Goal: Task Accomplishment & Management: Manage account settings

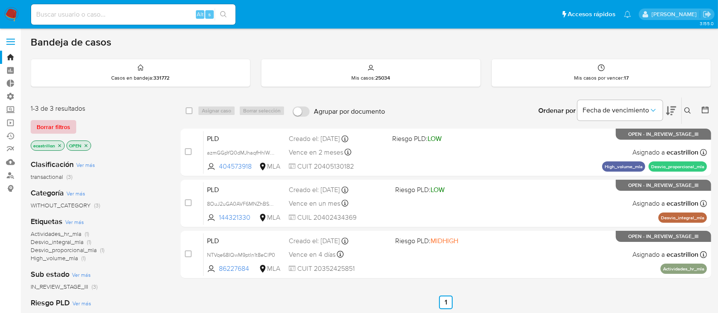
click at [60, 121] on span "Borrar filtros" at bounding box center [54, 127] width 34 height 12
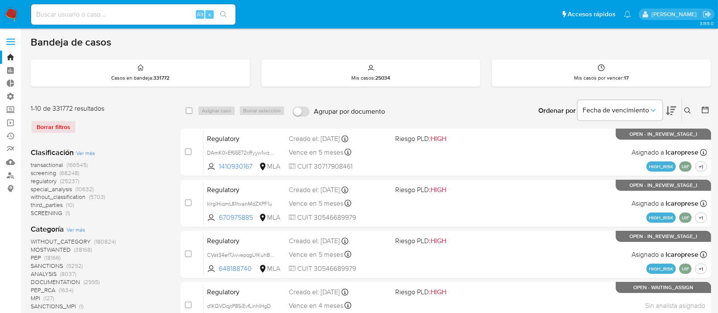
click at [686, 109] on icon at bounding box center [688, 110] width 7 height 7
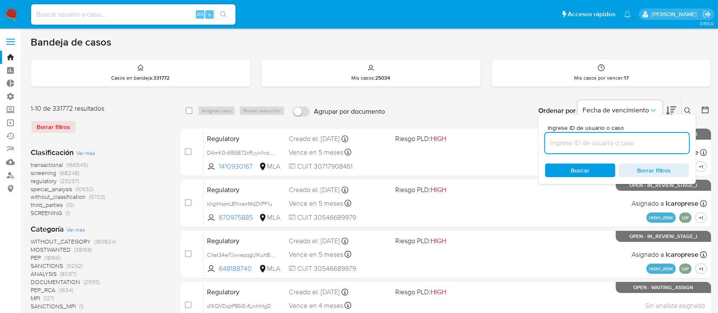
click at [629, 138] on input at bounding box center [617, 143] width 144 height 11
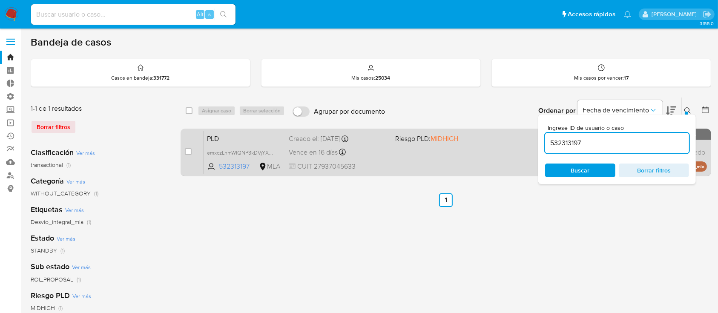
click at [419, 141] on span "Riesgo PLD: MIDHIGH" at bounding box center [426, 138] width 63 height 9
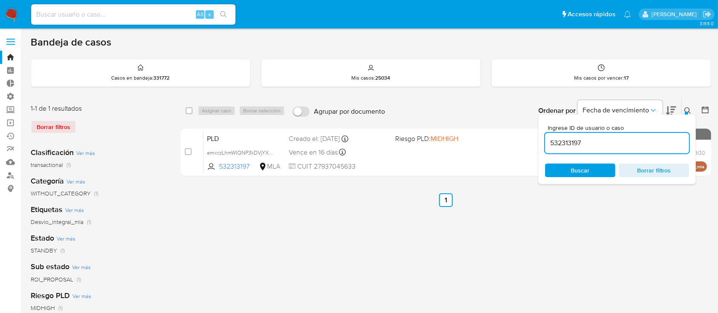
click at [607, 136] on div "532313197" at bounding box center [617, 143] width 144 height 20
click at [607, 138] on input "532313197" at bounding box center [617, 143] width 144 height 11
click at [602, 143] on input "532313197" at bounding box center [617, 143] width 144 height 11
paste input "177459754"
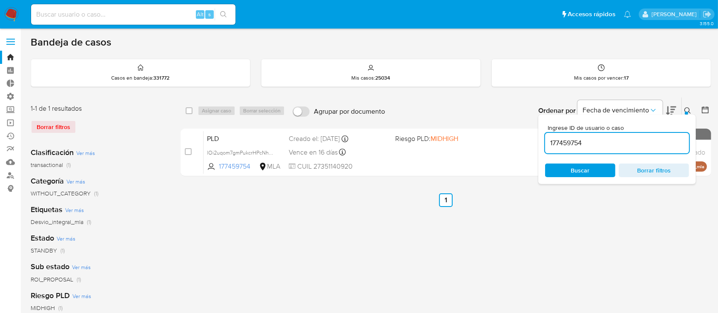
click at [381, 140] on div "Creado el: 12/06/2025 Creado el: 12/06/2025 03:30:12" at bounding box center [338, 138] width 99 height 9
click at [600, 148] on input "177459754" at bounding box center [617, 143] width 144 height 11
paste input "822446281"
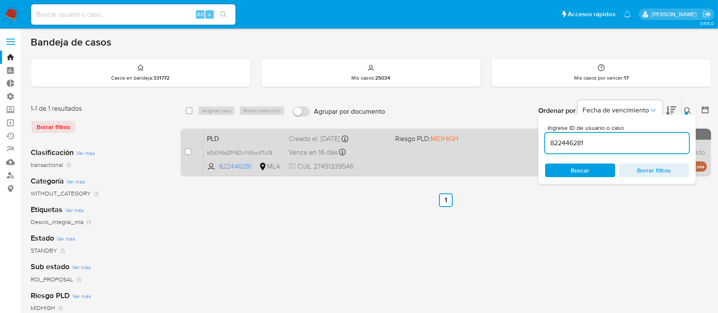
click at [442, 150] on div "PLD b0j0X6dZfY6DvYltSxxXTu19 822446281 MLA Riesgo PLD: MIDHIGH Creado el: 12/06…" at bounding box center [456, 152] width 504 height 43
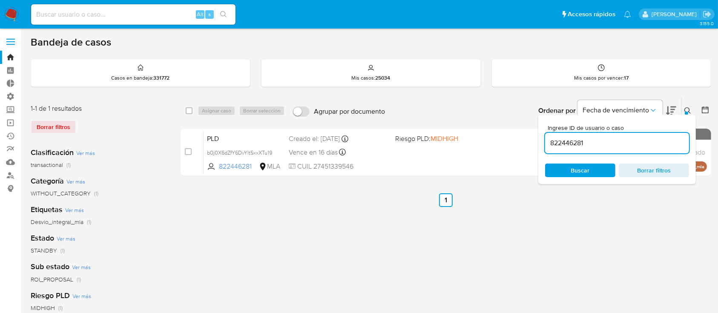
click at [564, 138] on input "822446281" at bounding box center [617, 143] width 144 height 11
click at [562, 138] on input "822446281" at bounding box center [617, 143] width 144 height 11
paste input "1322190554"
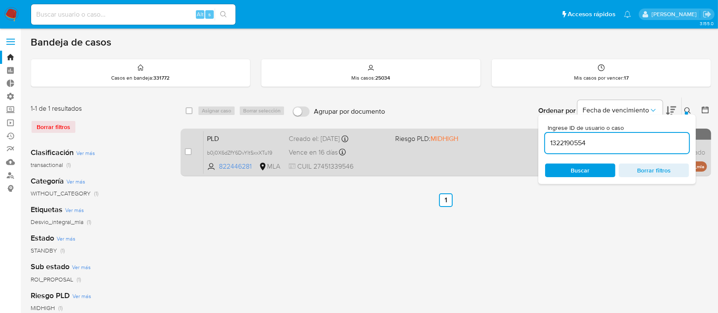
type input "1322190554"
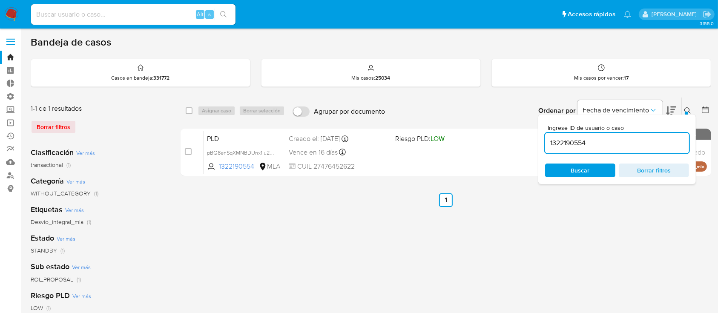
click at [414, 149] on div "PLD pBQ8enSqXMNBDUnx1Iu2NF1s 1322190554 MLA Riesgo PLD: LOW Creado el: 12/06/20…" at bounding box center [456, 152] width 504 height 43
click at [12, 46] on label at bounding box center [10, 42] width 21 height 18
click at [0, 0] on input "checkbox" at bounding box center [0, 0] width 0 height 0
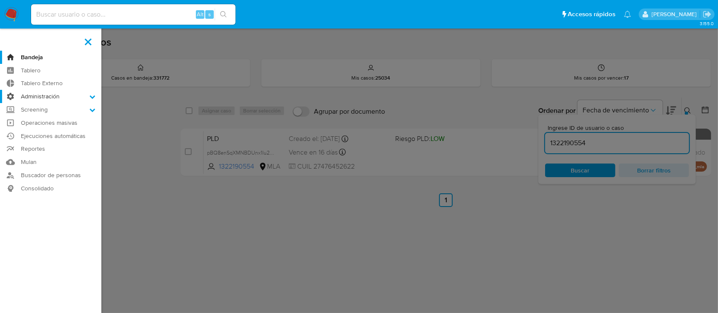
click at [87, 99] on label "Administración" at bounding box center [50, 96] width 101 height 13
click at [0, 0] on input "Administración" at bounding box center [0, 0] width 0 height 0
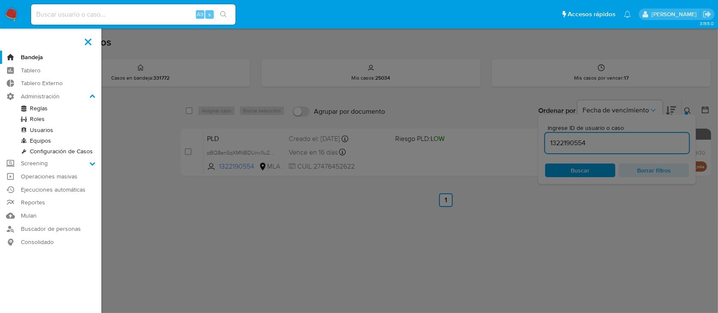
click at [61, 104] on link "Reglas" at bounding box center [50, 108] width 101 height 11
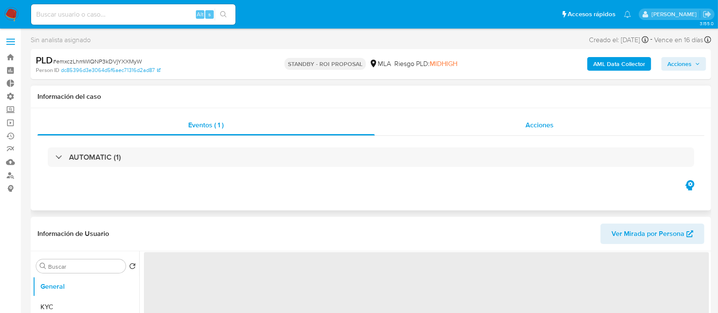
click at [466, 128] on div "Acciones" at bounding box center [540, 125] width 330 height 20
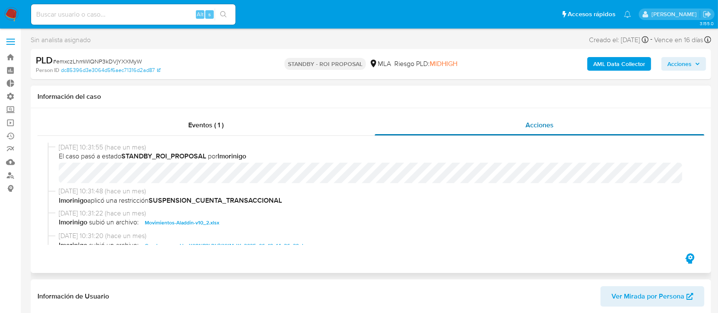
select select "10"
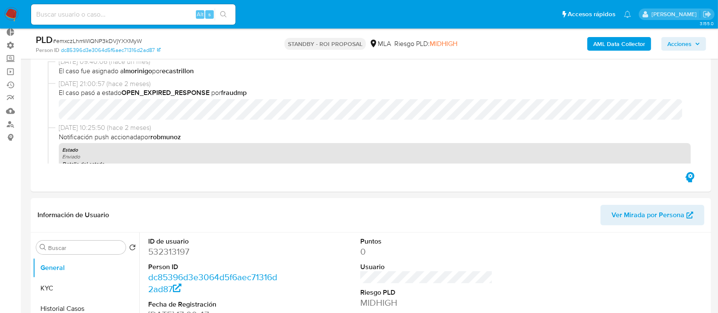
scroll to position [113, 0]
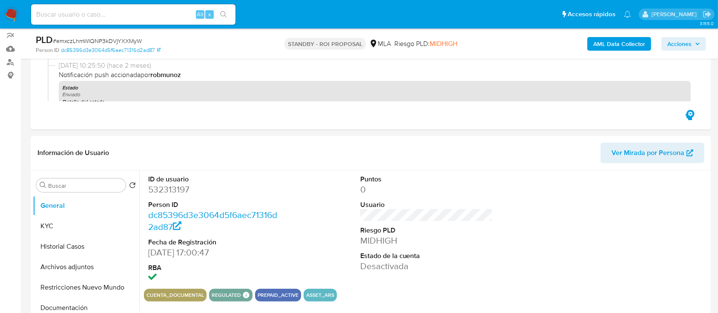
drag, startPoint x: 44, startPoint y: 268, endPoint x: 25, endPoint y: 254, distance: 24.4
click at [44, 269] on button "Archivos adjuntos" at bounding box center [86, 267] width 107 height 20
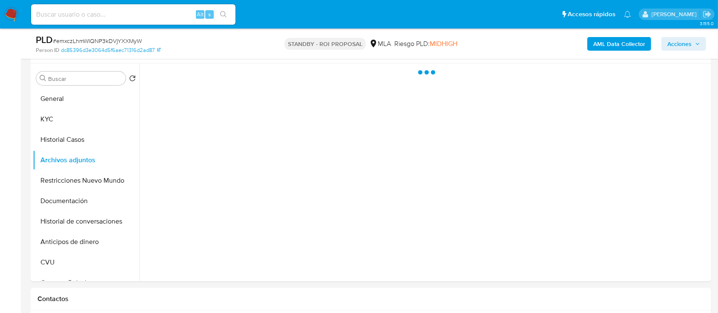
scroll to position [227, 0]
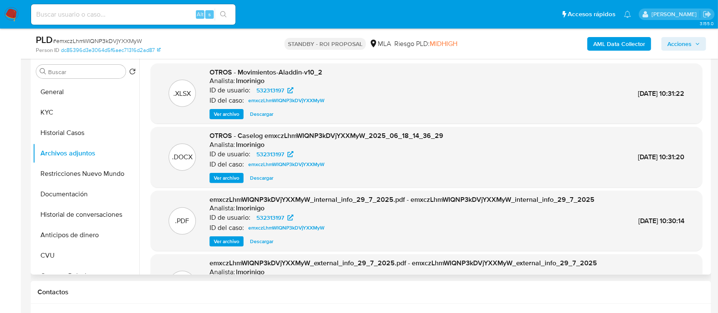
click at [263, 176] on span "Descargar" at bounding box center [261, 178] width 23 height 9
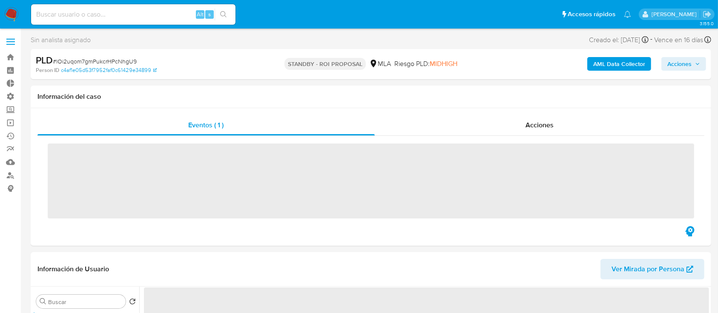
click at [550, 131] on div "Acciones" at bounding box center [540, 125] width 330 height 20
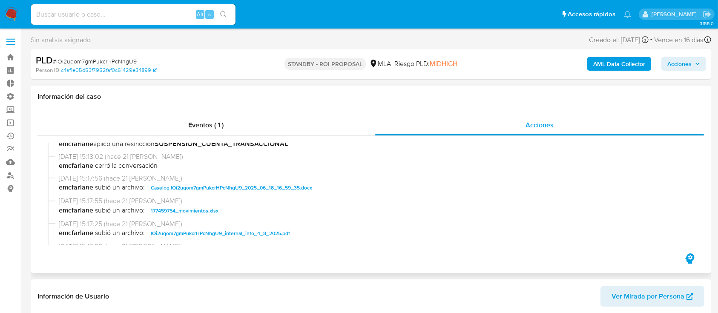
select select "10"
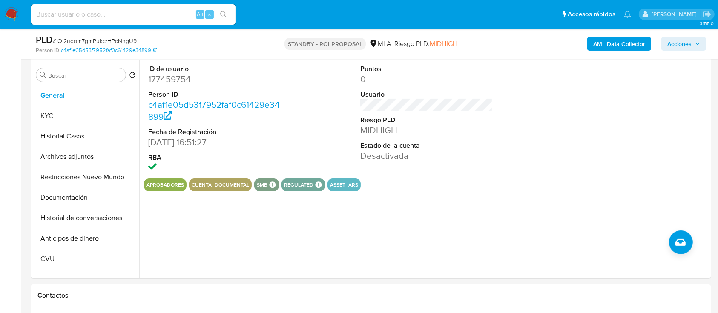
scroll to position [227, 0]
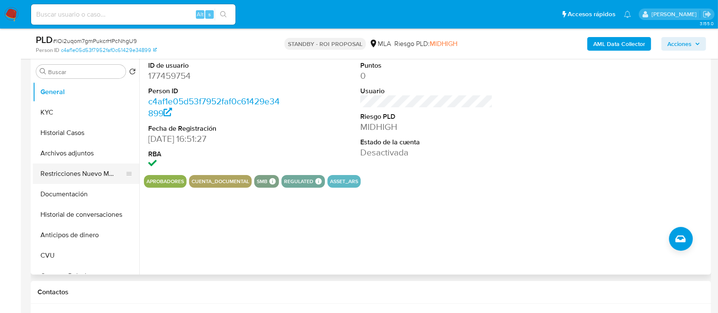
click at [55, 164] on button "Restricciones Nuevo Mundo" at bounding box center [83, 174] width 100 height 20
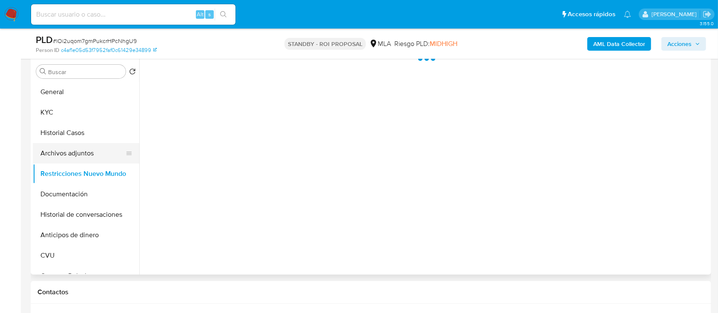
click at [82, 152] on button "Archivos adjuntos" at bounding box center [83, 153] width 100 height 20
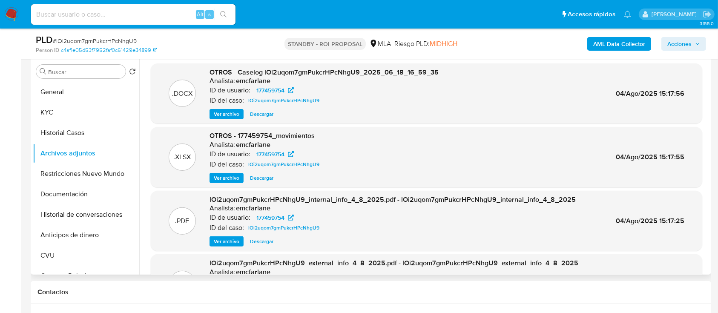
click at [222, 108] on div "OTROS - Caselog lOi2uqom7gmPukcrHPcNhgU9_2025_06_18_16_59_35 Analista: emcfarla…" at bounding box center [324, 94] width 229 height 52
click at [264, 118] on span "Descargar" at bounding box center [261, 114] width 23 height 9
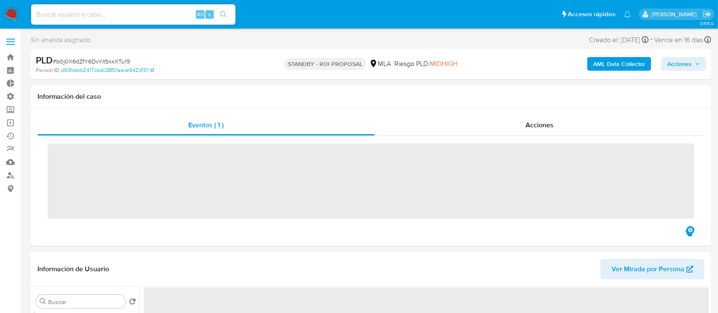
click at [493, 121] on div "Acciones" at bounding box center [540, 125] width 330 height 20
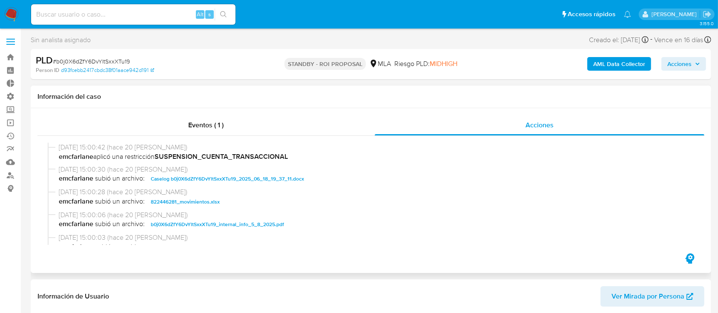
select select "10"
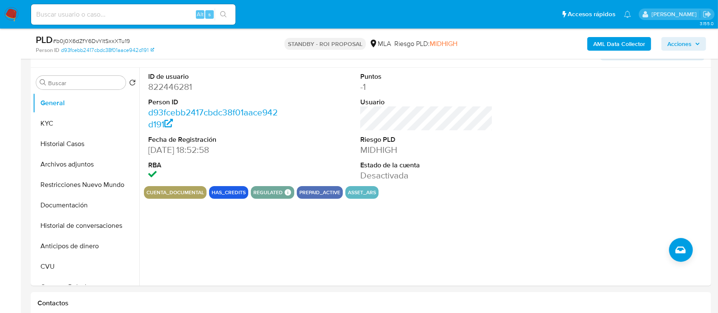
scroll to position [227, 0]
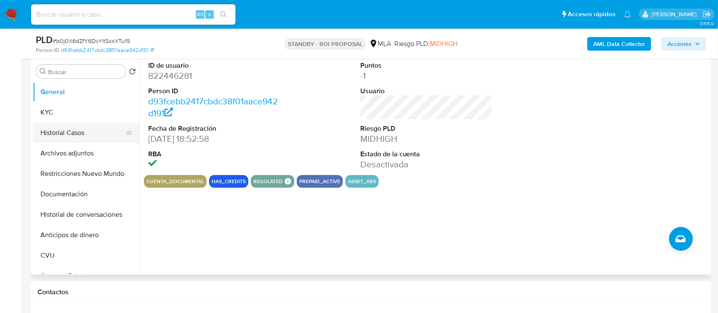
click at [47, 141] on button "Historial Casos" at bounding box center [83, 133] width 100 height 20
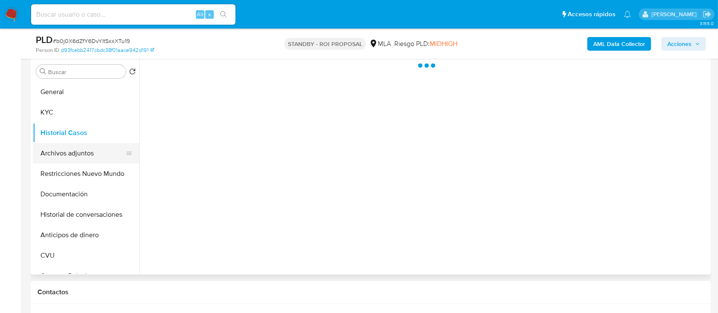
click at [90, 151] on button "Archivos adjuntos" at bounding box center [83, 153] width 100 height 20
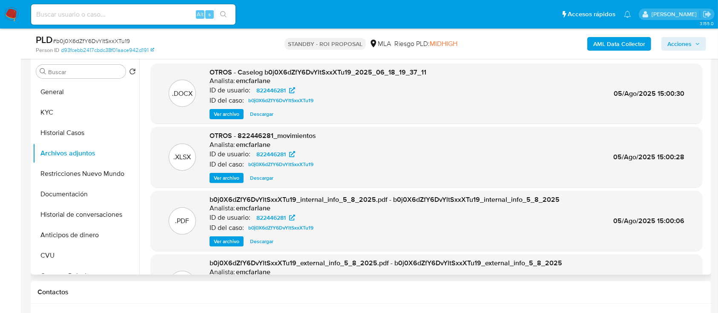
click at [256, 117] on span "Descargar" at bounding box center [261, 114] width 23 height 9
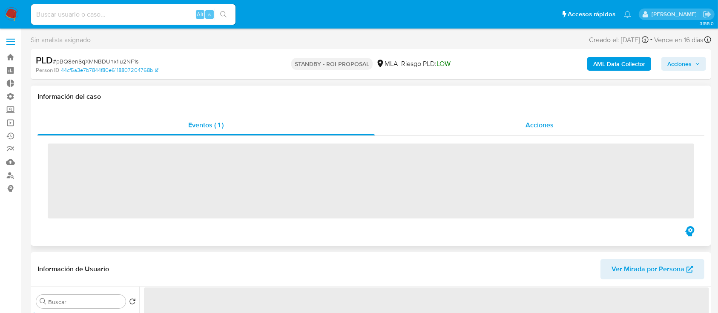
click at [552, 117] on div "Acciones" at bounding box center [540, 125] width 330 height 20
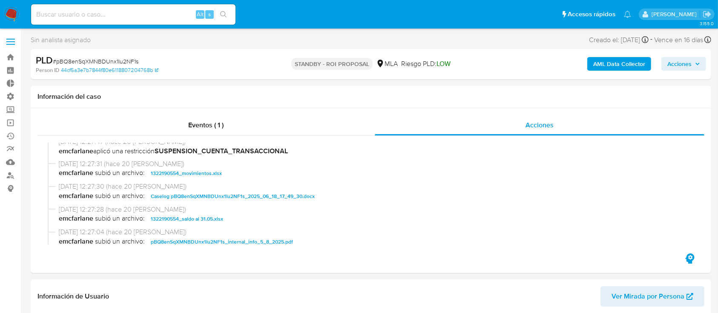
select select "10"
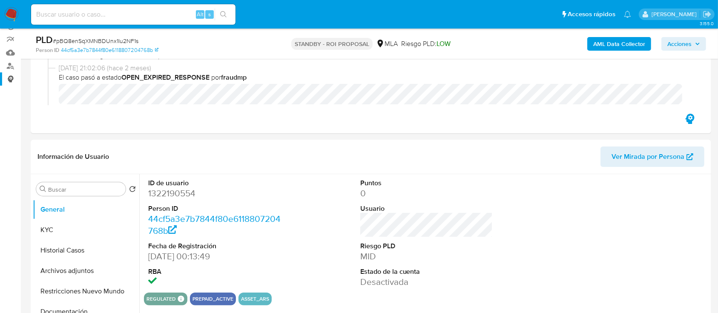
scroll to position [227, 0]
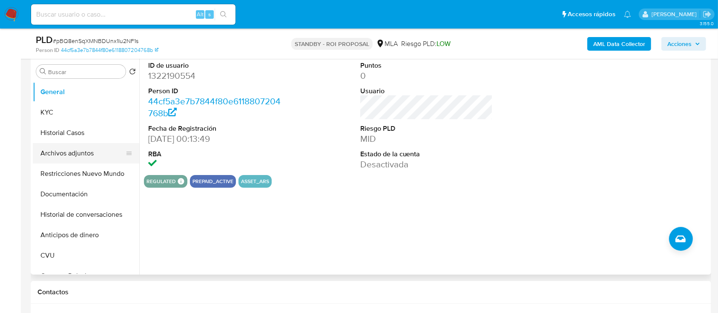
click at [74, 145] on button "Archivos adjuntos" at bounding box center [83, 153] width 100 height 20
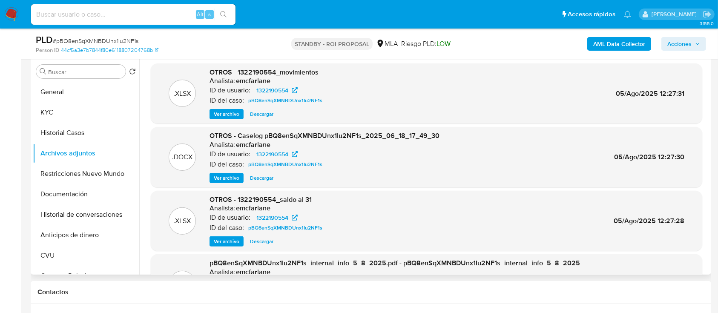
click at [266, 178] on span "Descargar" at bounding box center [261, 178] width 23 height 9
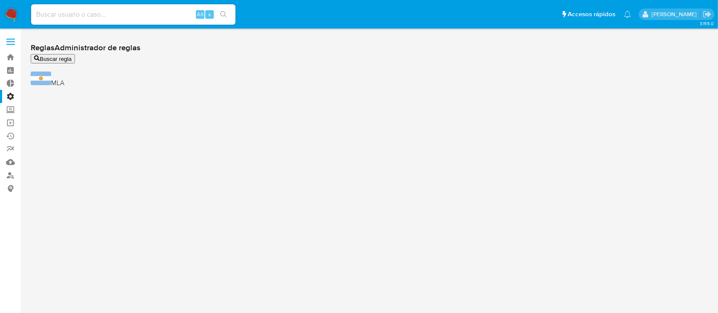
scroll to position [24, 0]
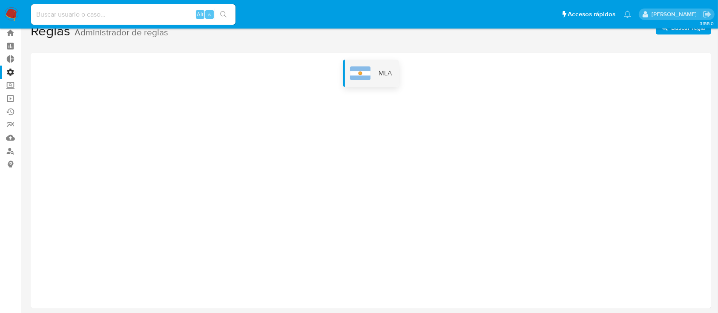
click at [375, 77] on div "MLA" at bounding box center [371, 73] width 56 height 27
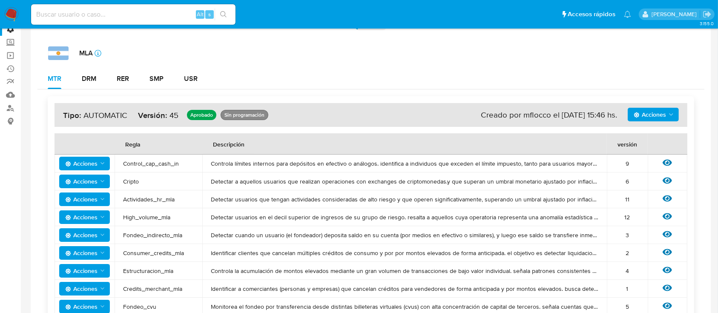
scroll to position [0, 0]
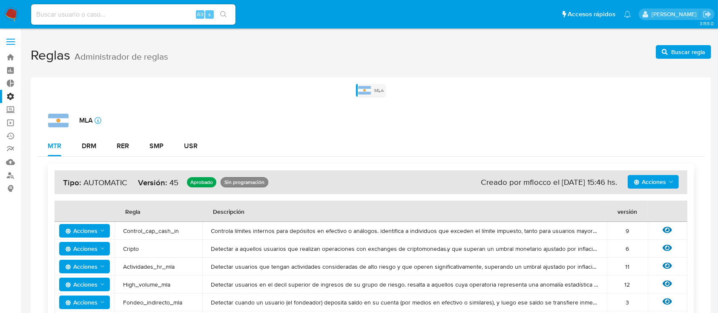
click at [88, 18] on input at bounding box center [133, 14] width 205 height 11
paste input "264947727"
type input "264947727"
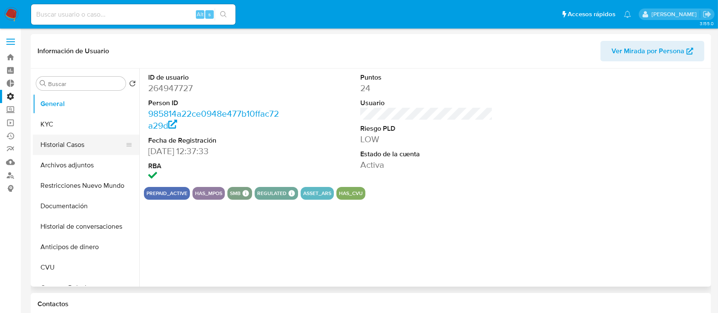
click at [79, 148] on button "Historial Casos" at bounding box center [83, 145] width 100 height 20
select select "10"
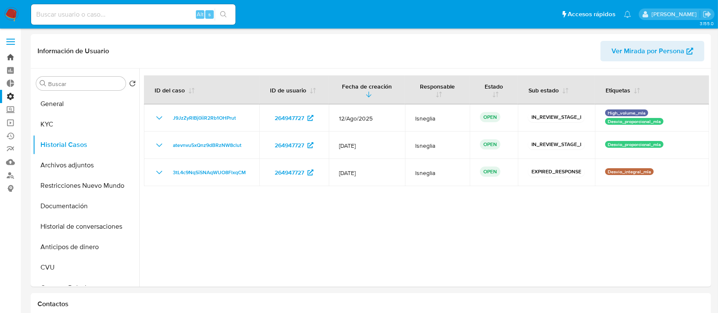
click at [2, 55] on link "Bandeja" at bounding box center [50, 57] width 101 height 13
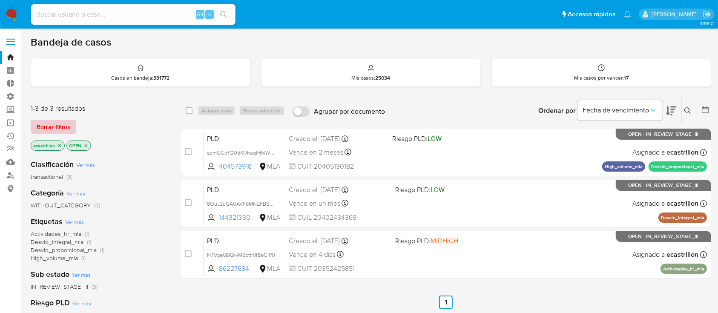
click at [49, 130] on span "Borrar filtros" at bounding box center [54, 127] width 34 height 12
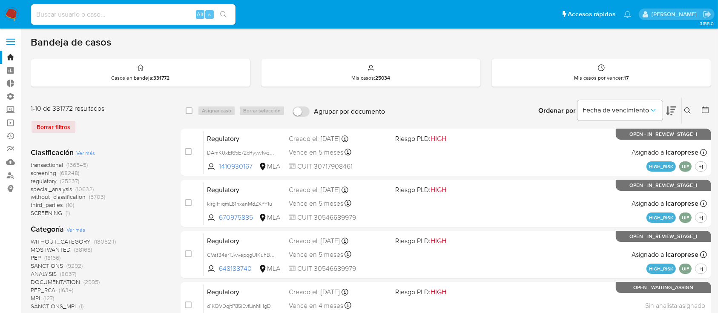
click at [687, 110] on icon at bounding box center [688, 110] width 7 height 7
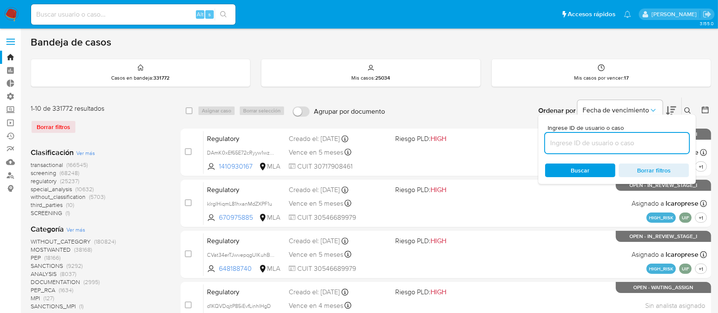
click at [651, 146] on input at bounding box center [617, 143] width 144 height 11
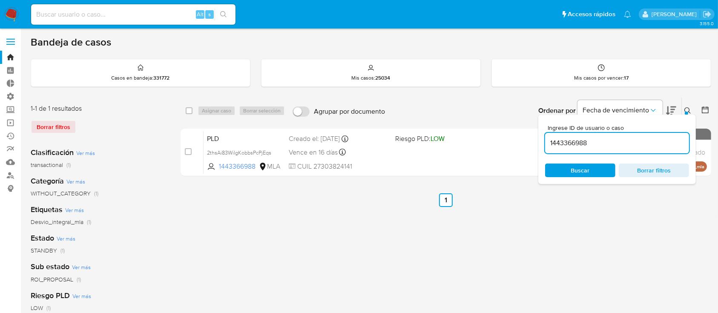
drag, startPoint x: 689, startPoint y: 109, endPoint x: 665, endPoint y: 121, distance: 27.4
click at [689, 109] on icon at bounding box center [688, 110] width 7 height 7
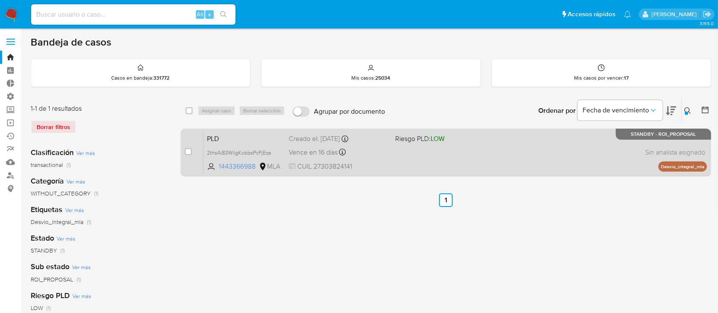
click at [536, 132] on div "PLD 2thsAi83WiIgKobbsPcPjEqs 1443366988 MLA Riesgo PLD: LOW Creado el: 12/06/20…" at bounding box center [456, 152] width 504 height 43
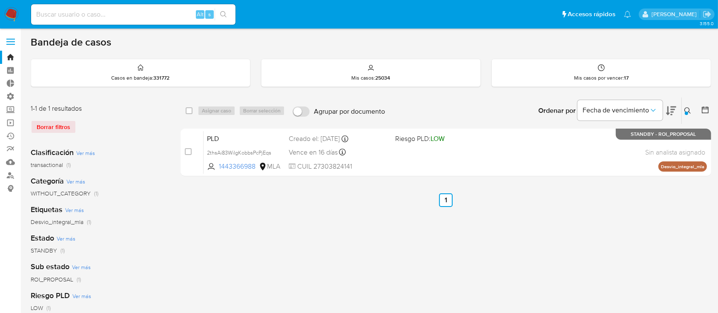
click at [689, 112] on div at bounding box center [686, 113] width 3 height 3
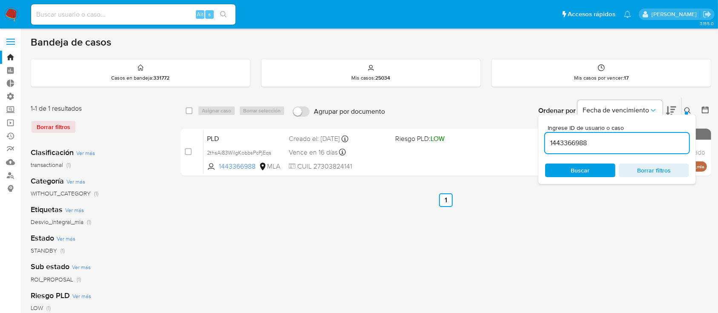
click at [621, 143] on input "1443366988" at bounding box center [617, 143] width 144 height 11
type input "1703997290"
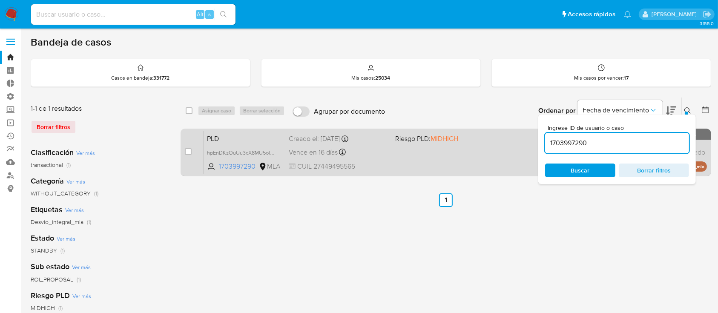
click at [418, 157] on div "PLD hpEnDKzOuUu3cX8MU5ole1GK 1703997290 MLA Riesgo PLD: MIDHIGH Creado el: 12/0…" at bounding box center [456, 152] width 504 height 43
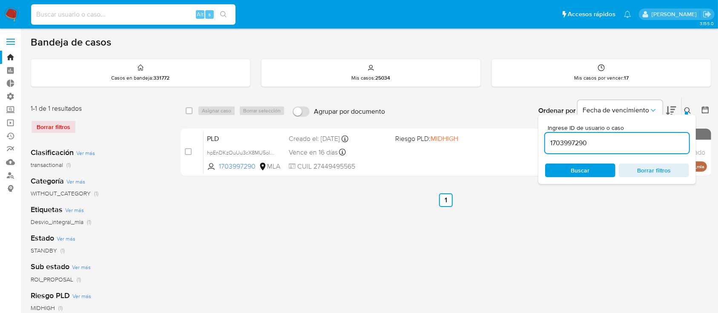
click at [127, 13] on input at bounding box center [133, 14] width 205 height 11
paste input "108321176"
type input "108321176"
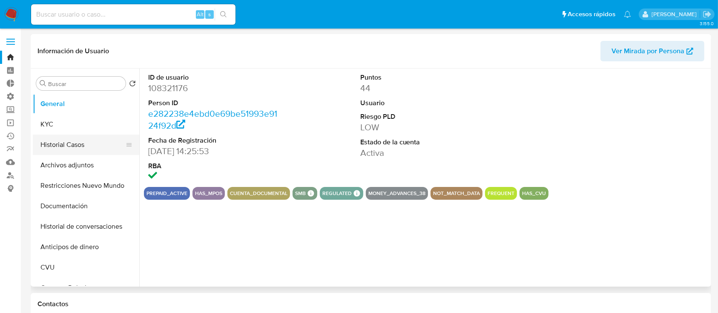
click at [55, 151] on button "Historial Casos" at bounding box center [83, 145] width 100 height 20
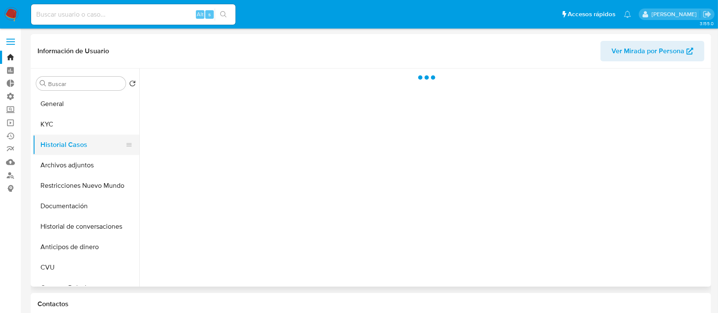
select select "10"
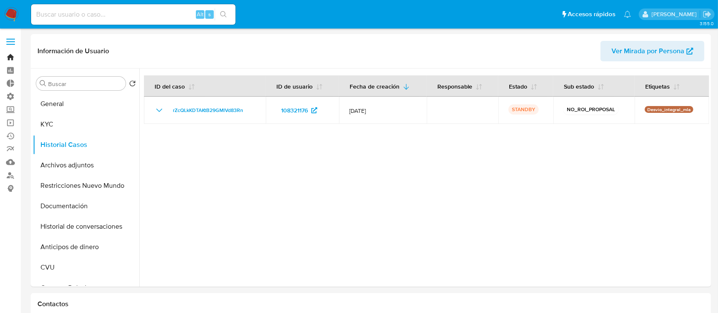
click at [11, 52] on link "Bandeja" at bounding box center [50, 57] width 101 height 13
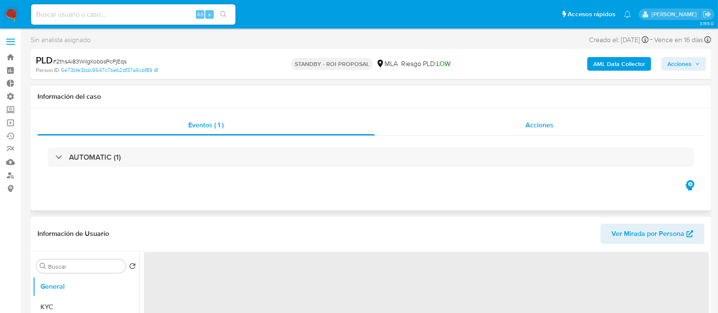
click at [520, 127] on div "Acciones" at bounding box center [540, 125] width 330 height 20
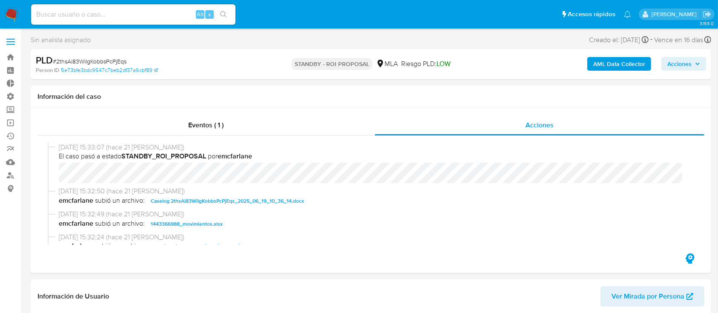
select select "10"
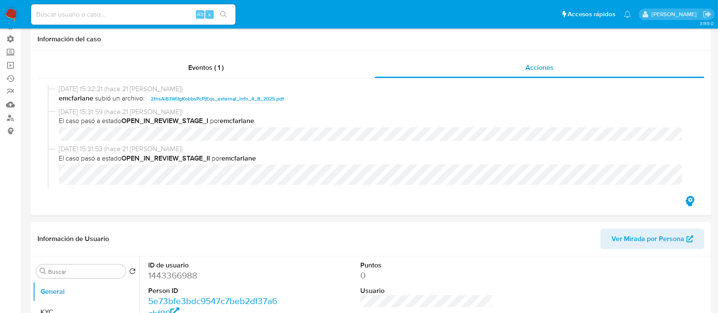
scroll to position [113, 0]
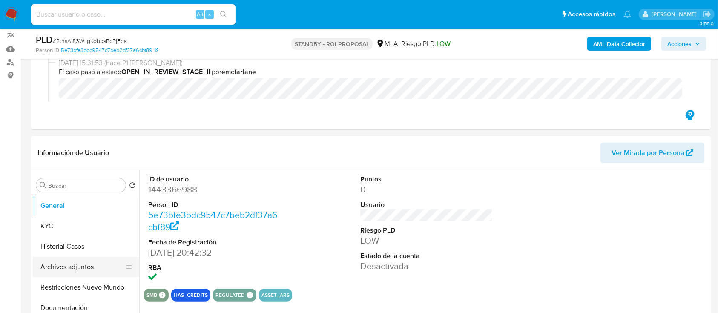
click at [68, 258] on button "Archivos adjuntos" at bounding box center [83, 267] width 100 height 20
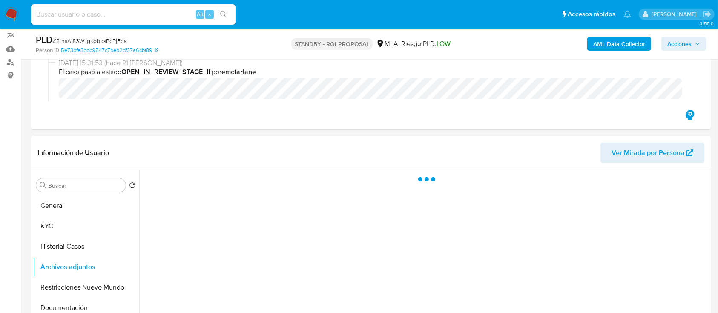
scroll to position [170, 0]
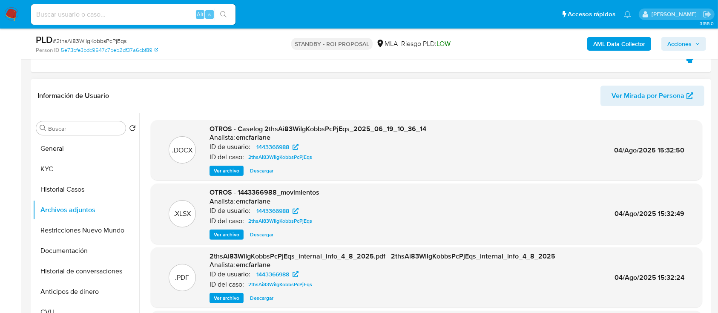
click at [262, 167] on span "Descargar" at bounding box center [261, 171] width 23 height 9
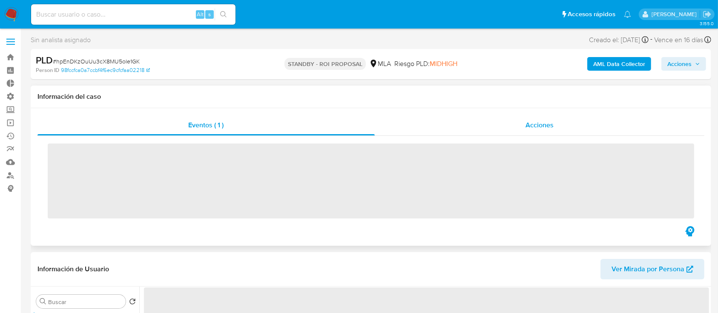
click at [507, 133] on div "Acciones" at bounding box center [540, 125] width 330 height 20
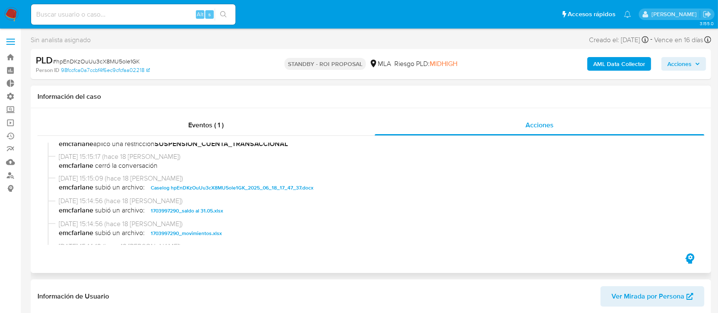
select select "10"
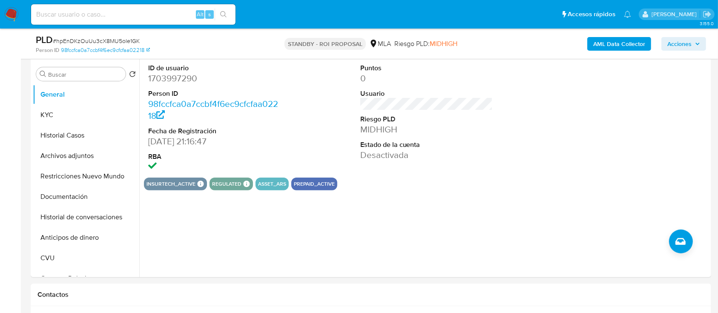
scroll to position [227, 0]
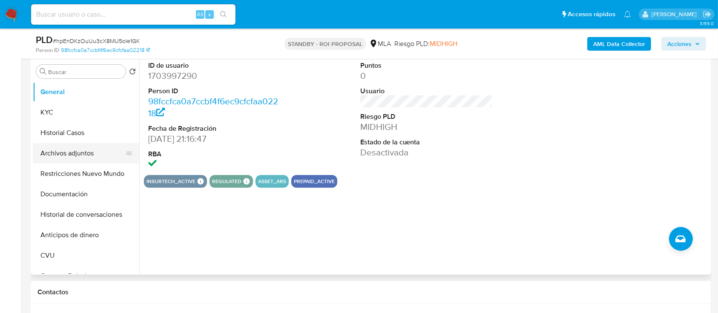
click at [44, 159] on button "Archivos adjuntos" at bounding box center [83, 153] width 100 height 20
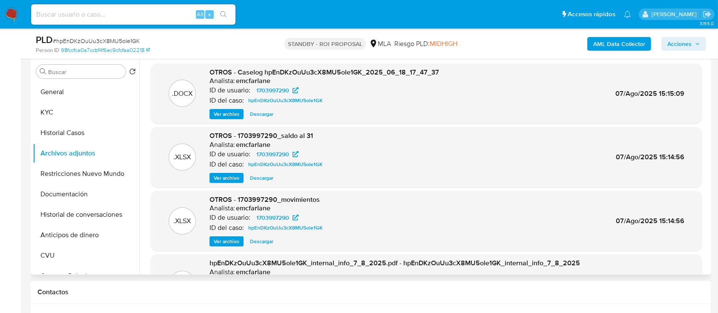
click at [262, 114] on span "Descargar" at bounding box center [261, 114] width 23 height 9
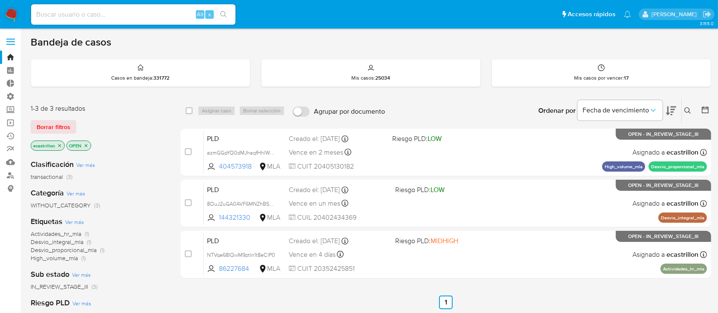
click at [64, 129] on span "Borrar filtros" at bounding box center [54, 127] width 34 height 12
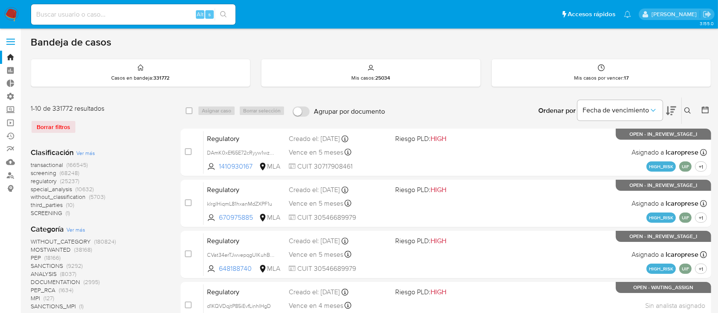
click at [686, 107] on icon at bounding box center [688, 110] width 7 height 7
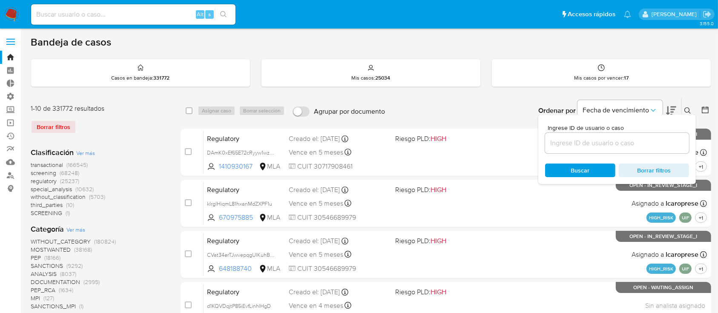
click at [647, 148] on div at bounding box center [617, 143] width 144 height 20
click at [645, 143] on input at bounding box center [617, 143] width 144 height 11
paste input "2099772653"
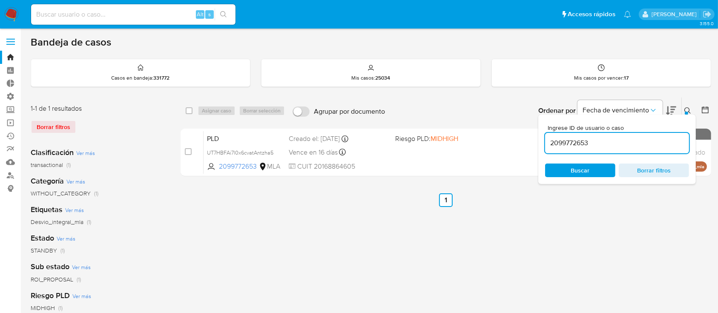
click at [687, 108] on icon at bounding box center [688, 110] width 7 height 7
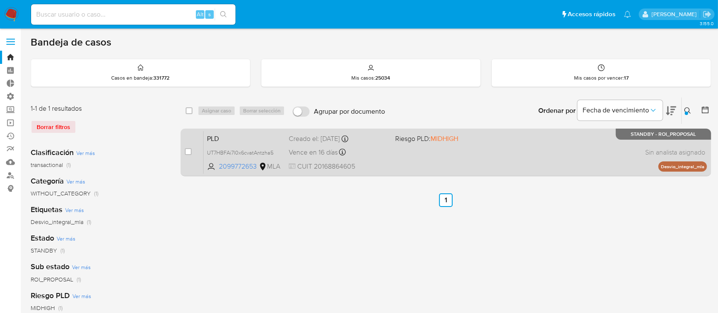
click at [484, 143] on div "PLD UT7HBFAi7l0x6cvatAntzha5 2099772653 MLA Riesgo PLD: MIDHIGH Creado el: 12/0…" at bounding box center [456, 152] width 504 height 43
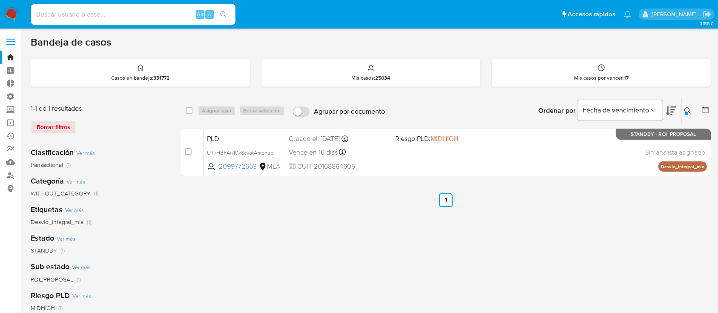
click at [687, 112] on div at bounding box center [686, 113] width 3 height 3
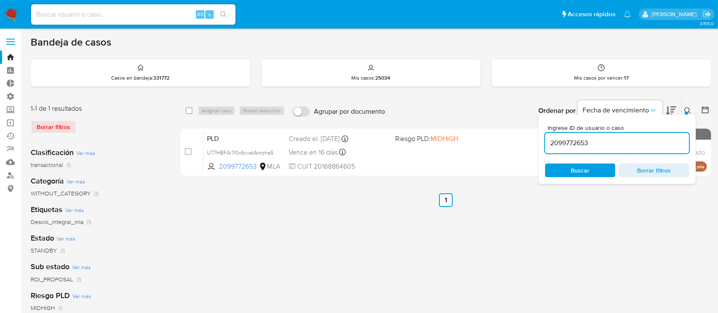
click at [634, 139] on input "2099772653" at bounding box center [617, 143] width 144 height 11
click at [634, 140] on input "2099772653" at bounding box center [617, 143] width 144 height 11
click at [384, 155] on div "Vence en 16 días Vence el 10/09/2025 03:09:22" at bounding box center [338, 153] width 99 height 12
click at [606, 142] on input "2376752579" at bounding box center [617, 143] width 144 height 11
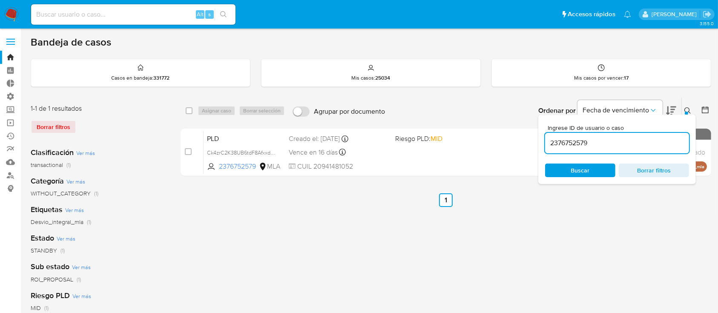
paste input "41425989"
click at [474, 155] on div "PLD CdLq7DqlJFu96nywXC3DwDA0 2414259899 MLA Riesgo PLD: MIDHIGH Creado el: 12/0…" at bounding box center [456, 152] width 504 height 43
click at [574, 141] on input "2414259899" at bounding box center [617, 143] width 144 height 11
paste input "21745825"
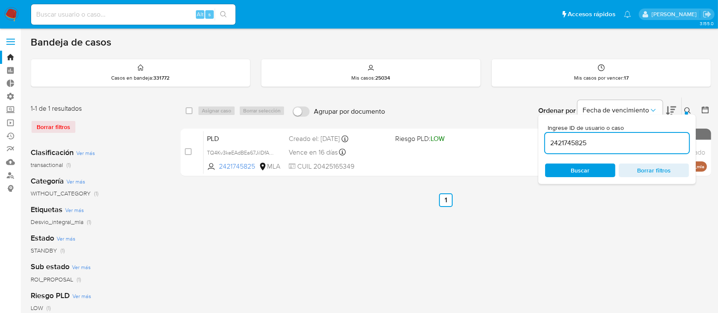
click at [365, 162] on span "CUIL 20425165349" at bounding box center [338, 166] width 99 height 9
click at [641, 141] on input "2421745825" at bounding box center [617, 143] width 144 height 11
click at [640, 141] on input "2421745825" at bounding box center [617, 143] width 144 height 11
paste input "2432427261"
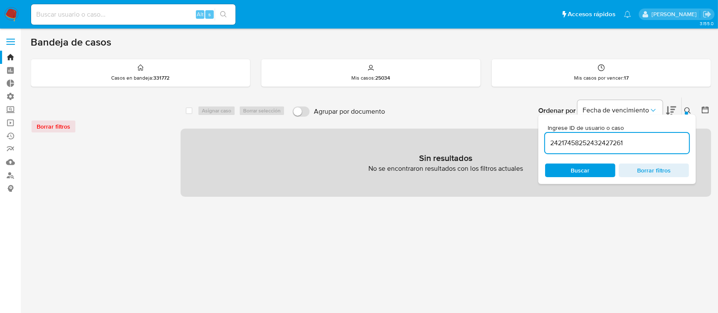
click at [617, 139] on input "24217458252432427261" at bounding box center [617, 143] width 144 height 11
paste input
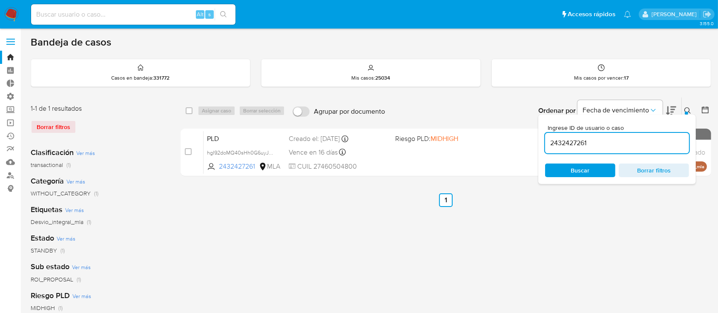
click at [395, 155] on div "PLD hgI92doMQ40sHh0G6uyJkdOd 2432427261 MLA Riesgo PLD: MIDHIGH Creado el: 12/0…" at bounding box center [456, 152] width 504 height 43
click at [553, 144] on input "2432427261" at bounding box center [617, 143] width 144 height 11
paste input "14965752"
type input "214965752"
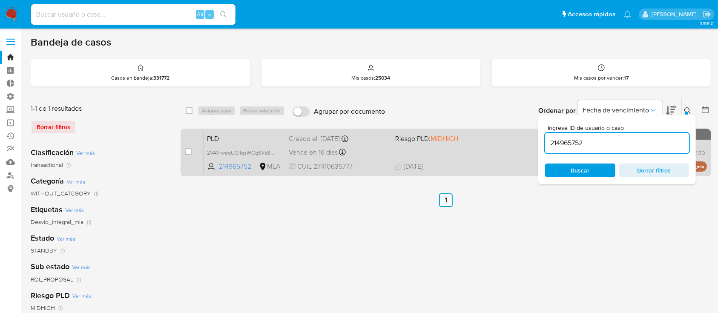
click at [444, 154] on div "PLD 2VAVrweqUOTqsWCg6Vs83BkO 214965752 MLA Riesgo PLD: MIDHIGH Creado el: 12/06…" at bounding box center [456, 152] width 504 height 43
click at [188, 152] on input "checkbox" at bounding box center [188, 151] width 7 height 7
checkbox input "true"
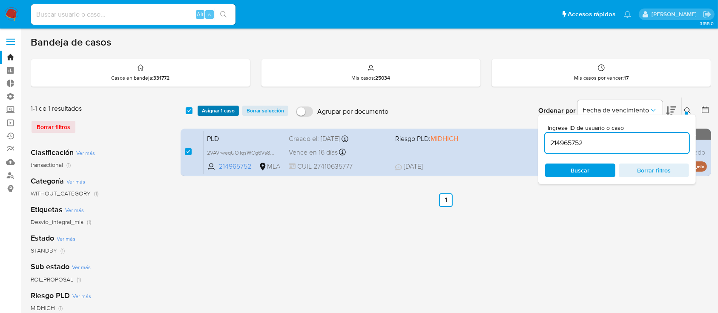
click at [216, 110] on span "Asignar 1 caso" at bounding box center [218, 111] width 33 height 9
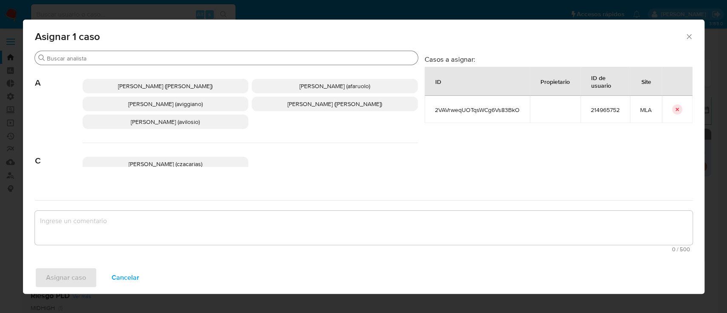
click at [157, 55] on input "Buscar" at bounding box center [231, 59] width 368 height 8
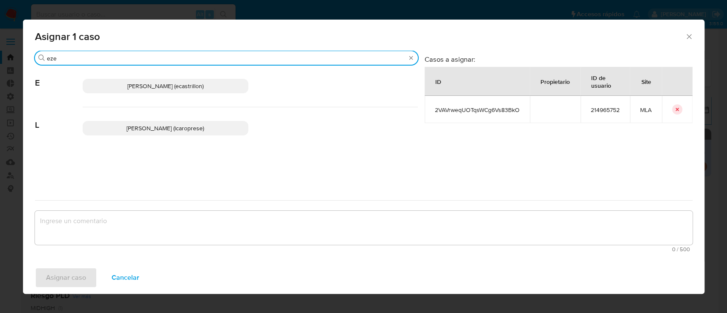
type input "eze"
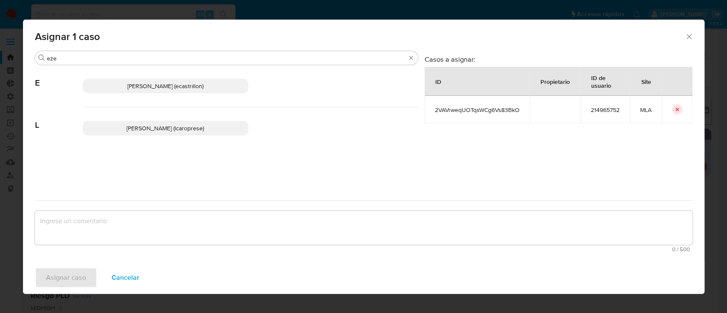
click at [180, 80] on p "Ezequiel Gonzalo Castrillon (ecastrillon)" at bounding box center [166, 86] width 166 height 14
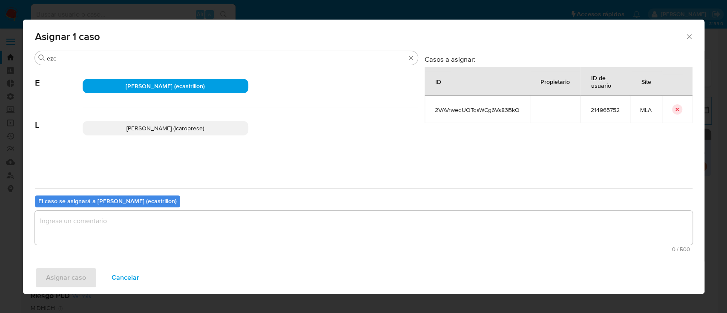
click at [150, 224] on textarea "assign-modal" at bounding box center [364, 228] width 658 height 34
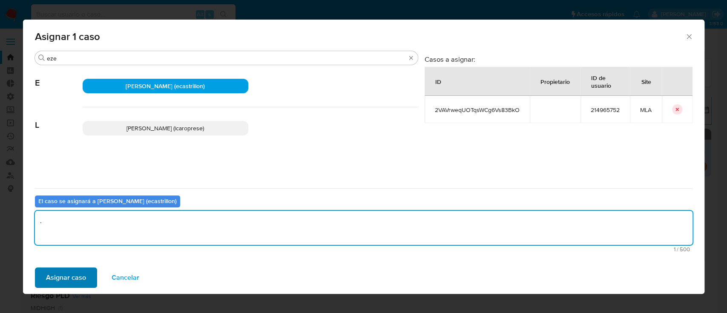
type textarea "."
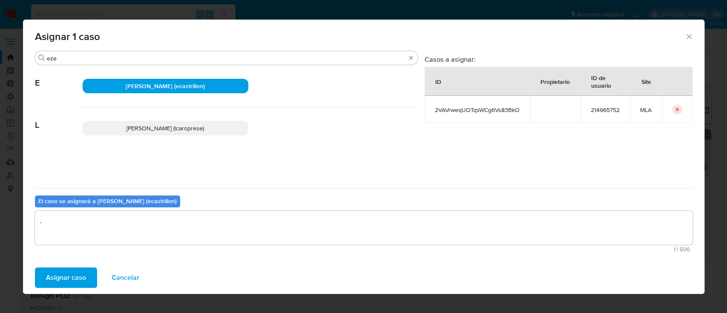
click at [72, 277] on span "Asignar caso" at bounding box center [66, 277] width 40 height 19
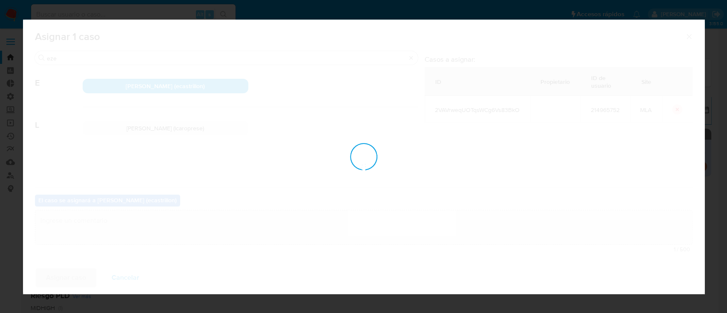
checkbox input "false"
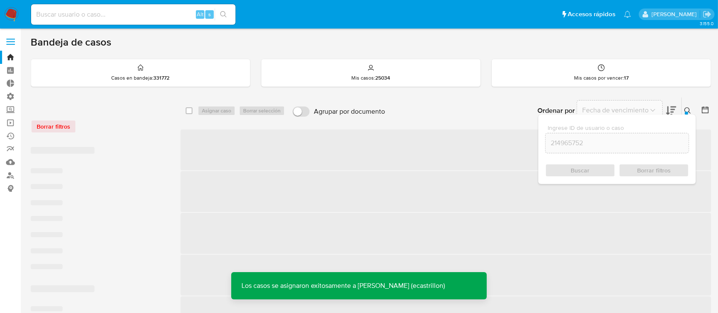
click at [689, 109] on icon at bounding box center [688, 110] width 7 height 7
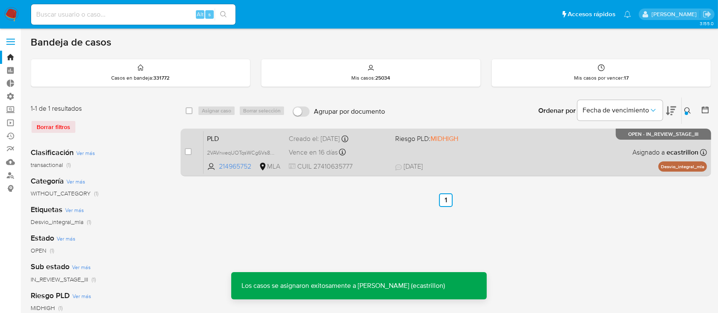
click at [559, 163] on span "31/07/2025 31/07/2025 11:16" at bounding box center [498, 166] width 206 height 9
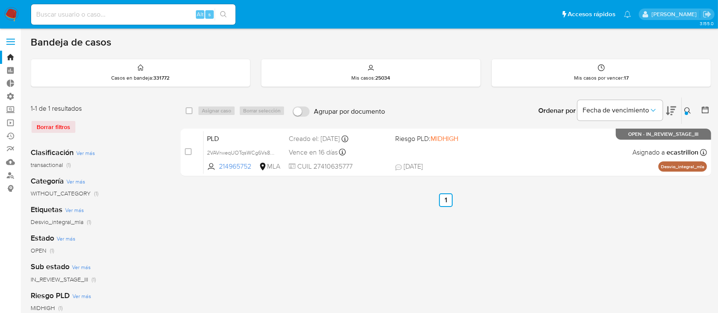
click at [686, 112] on div at bounding box center [686, 113] width 3 height 3
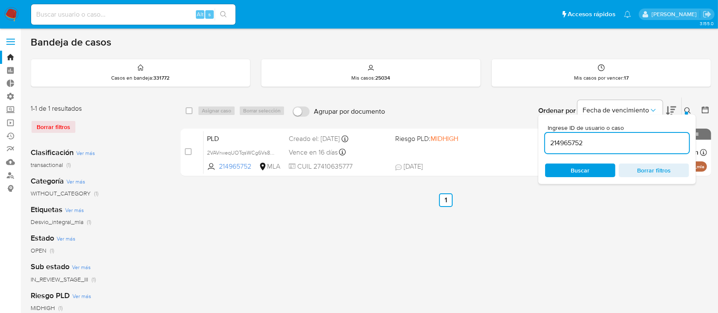
click at [627, 141] on input "214965752" at bounding box center [617, 143] width 144 height 11
click at [625, 143] on input "214965752" at bounding box center [617, 143] width 144 height 11
type input "1208616562"
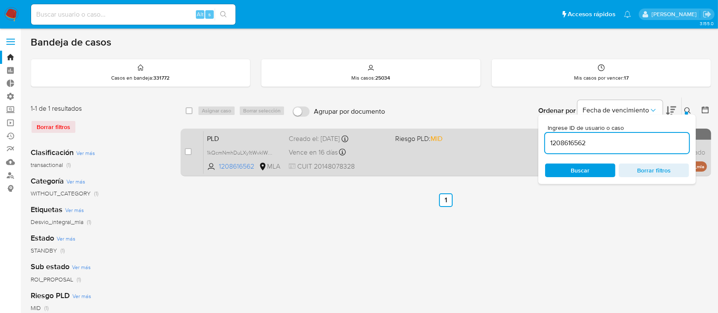
click at [453, 150] on div "PLD 1kQcmNmhDuLXy1tWvklW5XiX 1208616562 MLA Riesgo PLD: MID Creado el: 12/06/20…" at bounding box center [456, 152] width 504 height 43
click at [458, 156] on div "PLD 1kQcmNmhDuLXy1tWvklW5XiX 1208616562 MLA Riesgo PLD: MID Creado el: 12/06/20…" at bounding box center [456, 152] width 504 height 43
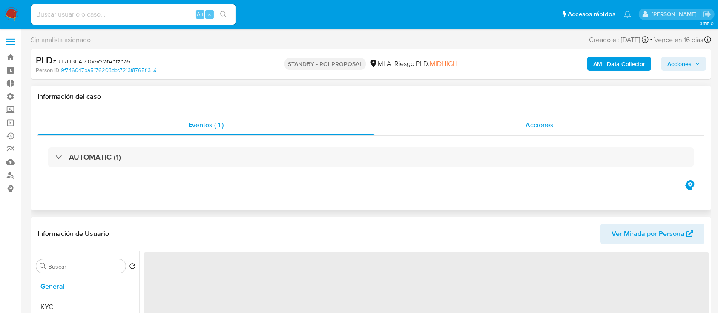
click at [516, 115] on div "Acciones" at bounding box center [540, 125] width 330 height 20
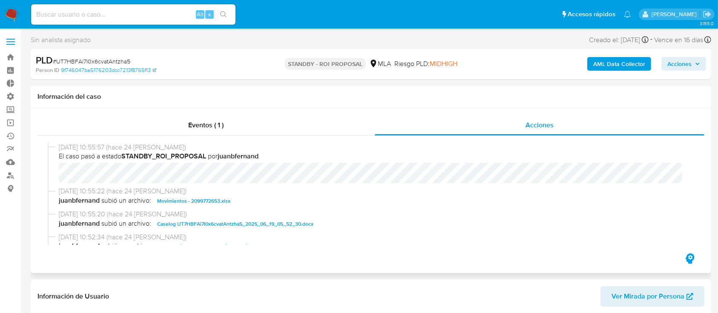
select select "10"
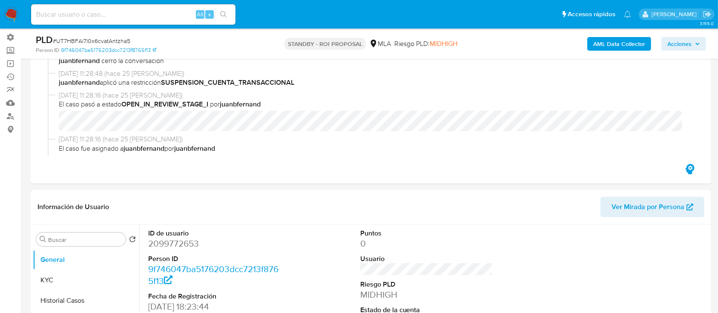
scroll to position [170, 0]
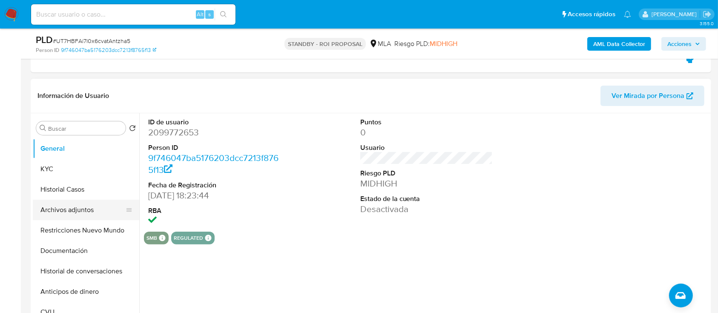
click at [66, 211] on button "Archivos adjuntos" at bounding box center [83, 210] width 100 height 20
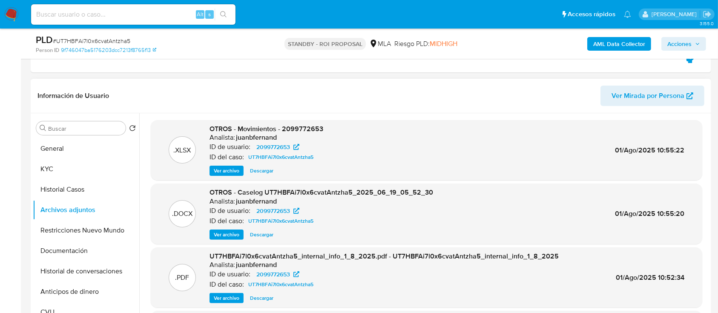
click at [253, 236] on span "Descargar" at bounding box center [261, 235] width 23 height 9
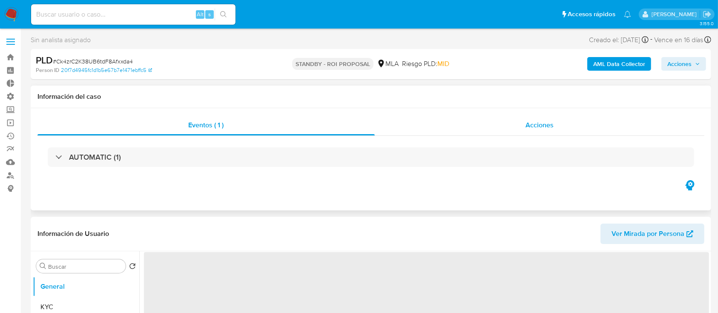
click at [442, 129] on div "Acciones" at bounding box center [540, 125] width 330 height 20
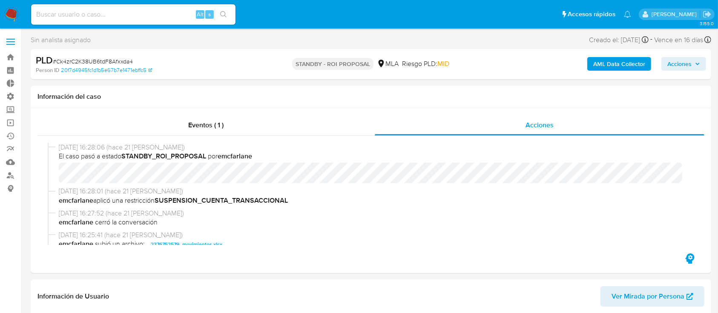
select select "10"
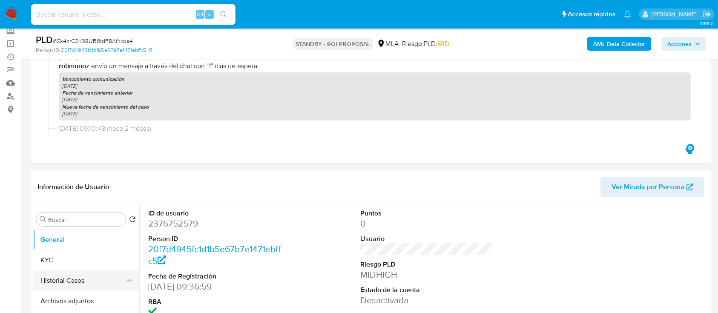
scroll to position [113, 0]
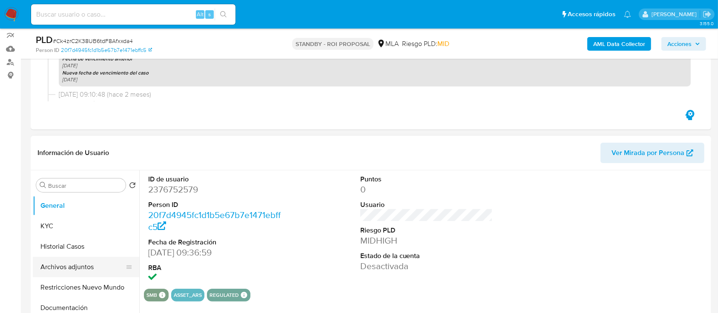
click at [77, 267] on button "Archivos adjuntos" at bounding box center [83, 267] width 100 height 20
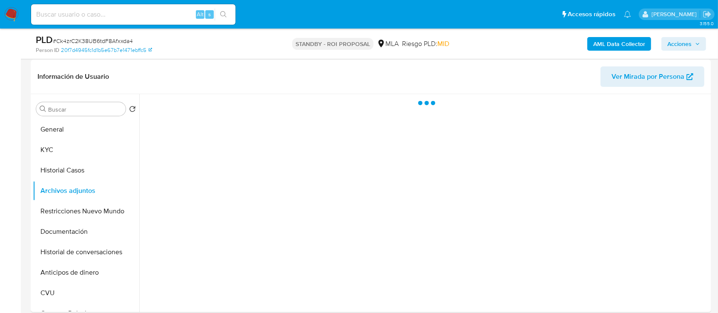
scroll to position [227, 0]
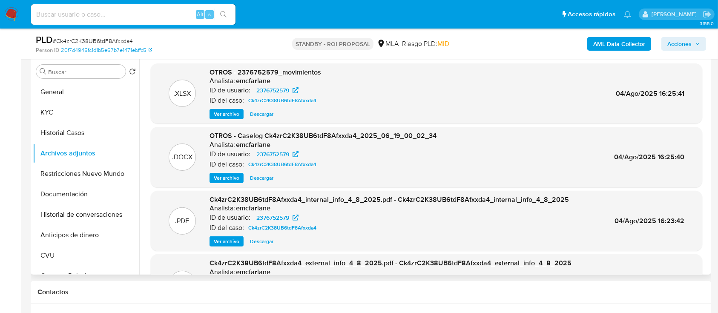
click at [270, 179] on span "Descargar" at bounding box center [261, 178] width 23 height 9
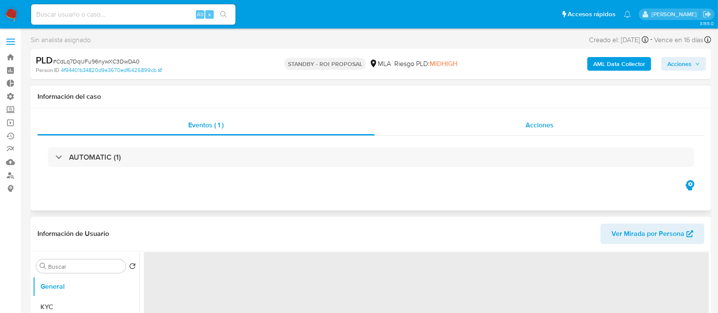
click at [494, 125] on div "Acciones" at bounding box center [540, 125] width 330 height 20
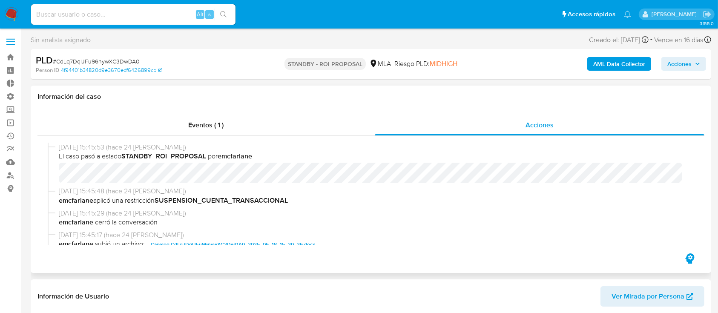
select select "10"
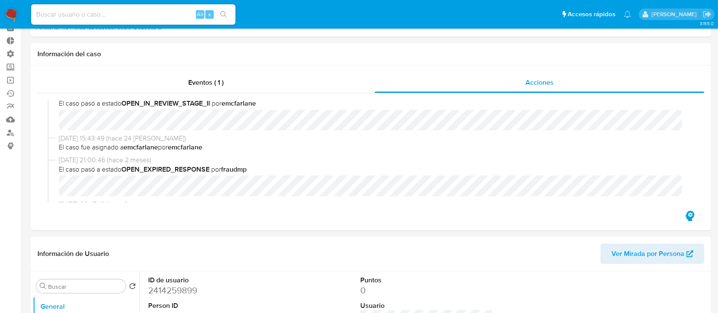
scroll to position [170, 0]
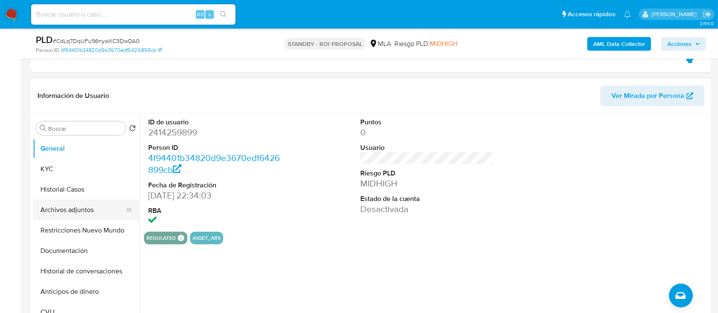
click at [70, 205] on button "Archivos adjuntos" at bounding box center [83, 210] width 100 height 20
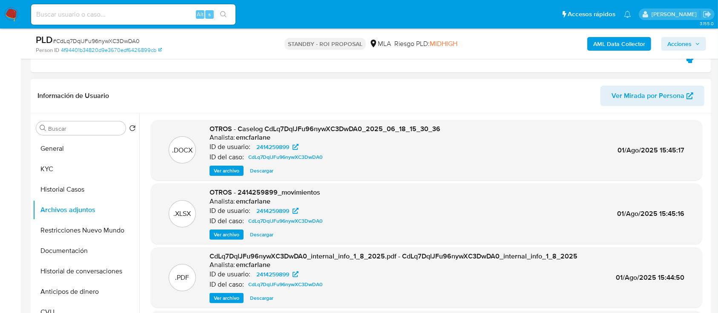
click at [261, 175] on span "Descargar" at bounding box center [261, 171] width 23 height 9
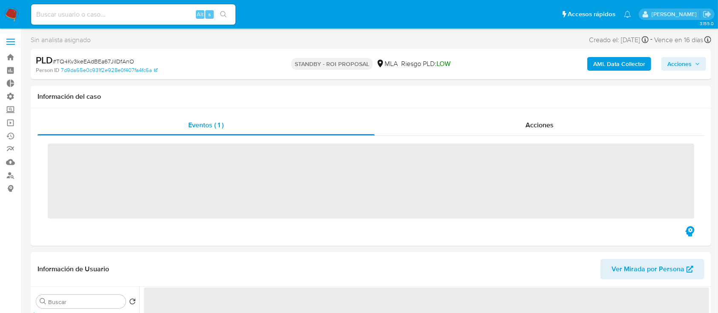
click at [581, 122] on div "Acciones" at bounding box center [540, 125] width 330 height 20
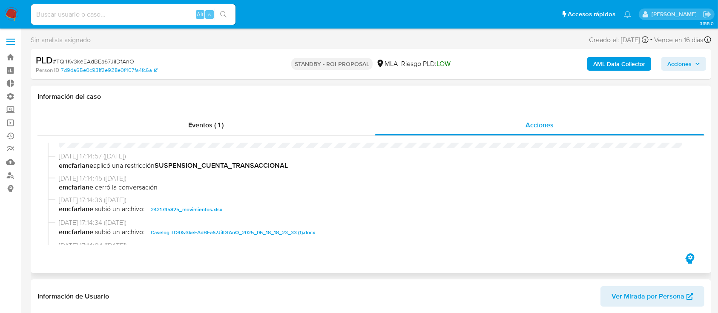
select select "10"
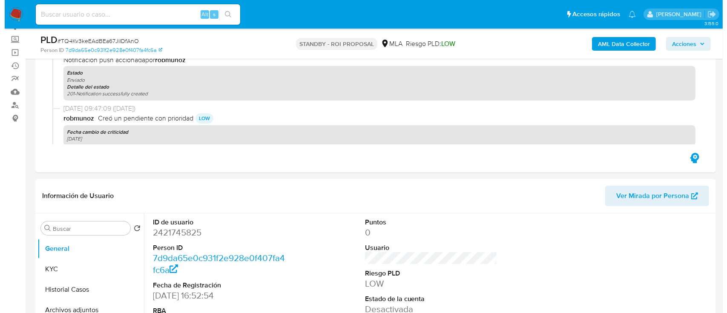
scroll to position [170, 0]
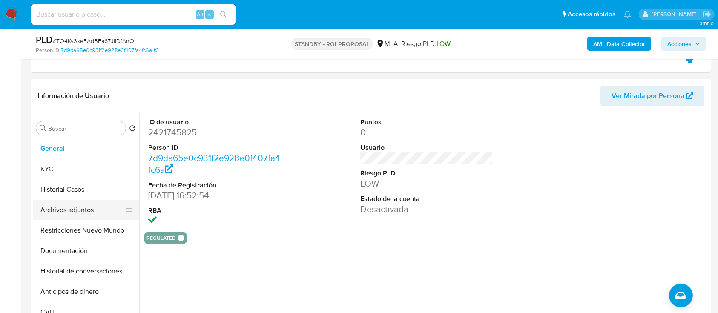
click at [70, 208] on button "Archivos adjuntos" at bounding box center [83, 210] width 100 height 20
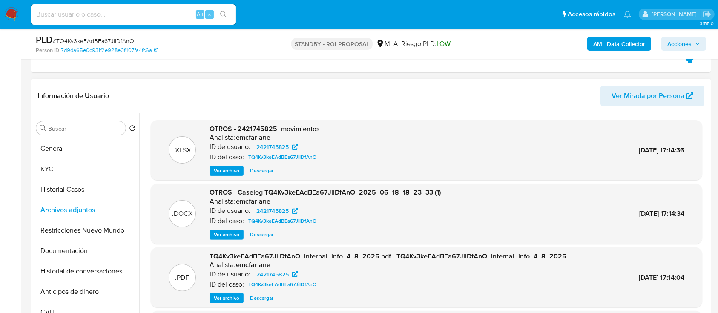
click at [215, 231] on span "Ver archivo" at bounding box center [227, 235] width 26 height 9
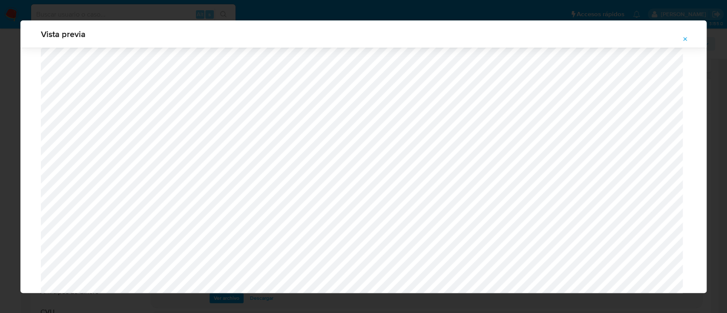
click at [684, 37] on icon "Attachment preview" at bounding box center [685, 39] width 7 height 7
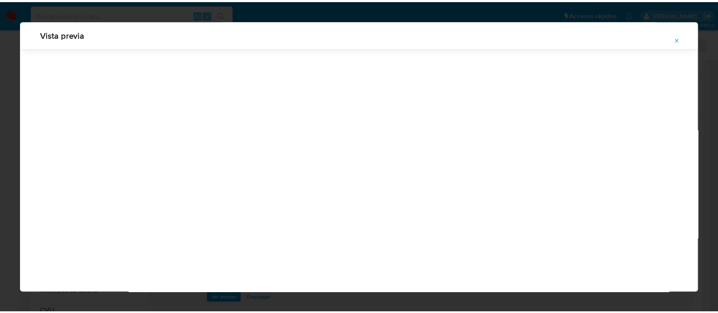
scroll to position [27, 0]
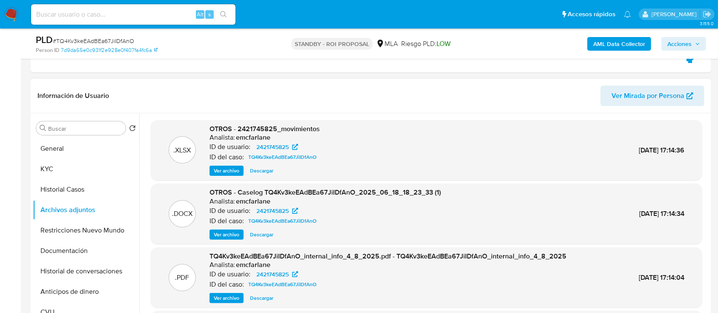
click at [256, 234] on span "Descargar" at bounding box center [261, 235] width 23 height 9
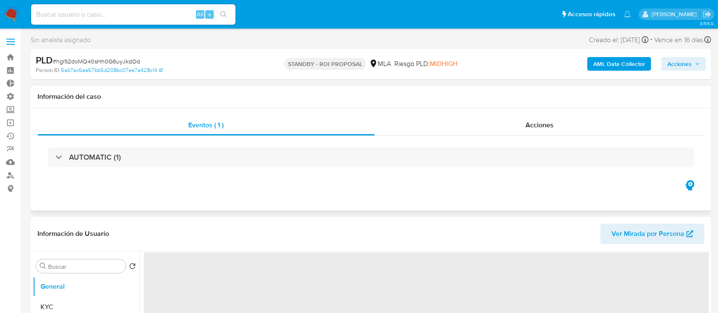
drag, startPoint x: 551, startPoint y: 123, endPoint x: 482, endPoint y: 135, distance: 70.1
click at [551, 122] on span "Acciones" at bounding box center [540, 125] width 28 height 10
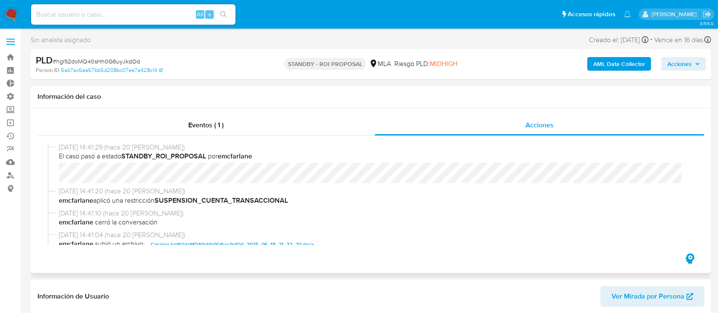
select select "10"
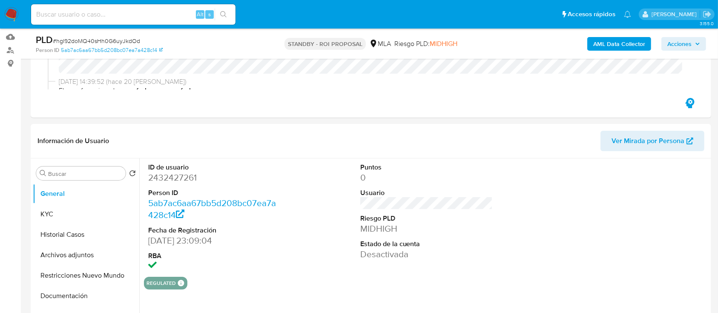
scroll to position [227, 0]
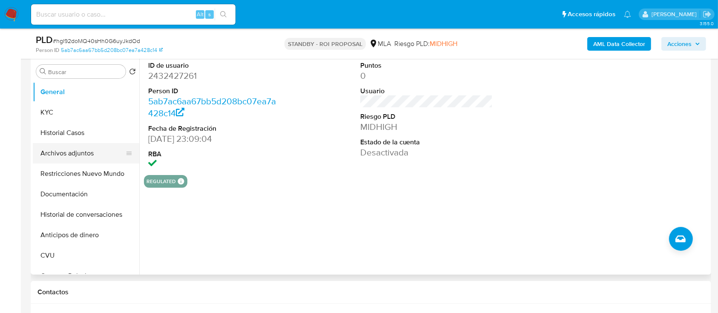
click at [53, 153] on button "Archivos adjuntos" at bounding box center [83, 153] width 100 height 20
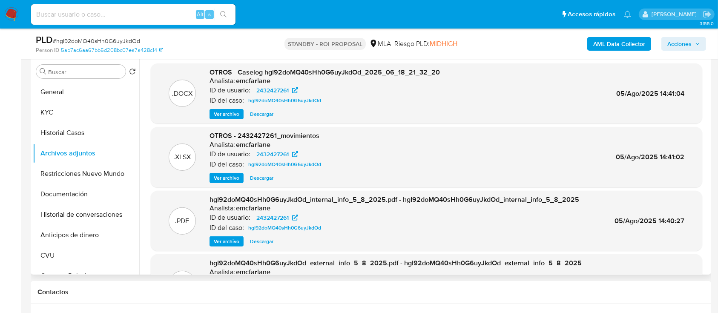
click at [266, 113] on span "Descargar" at bounding box center [261, 114] width 23 height 9
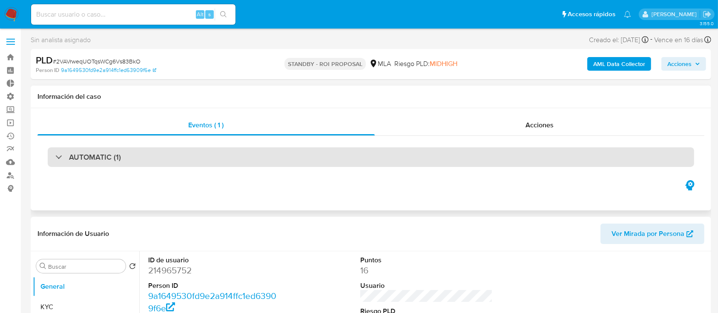
select select "10"
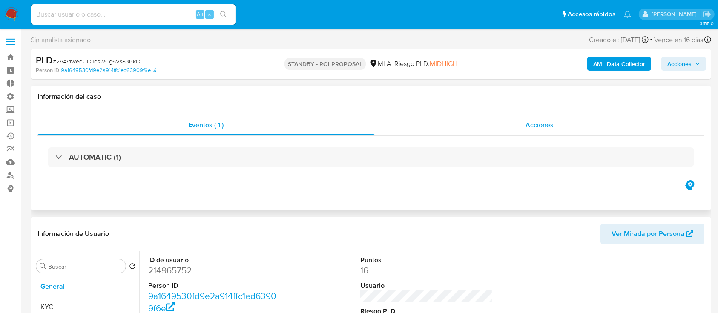
click at [539, 128] on span "Acciones" at bounding box center [540, 125] width 28 height 10
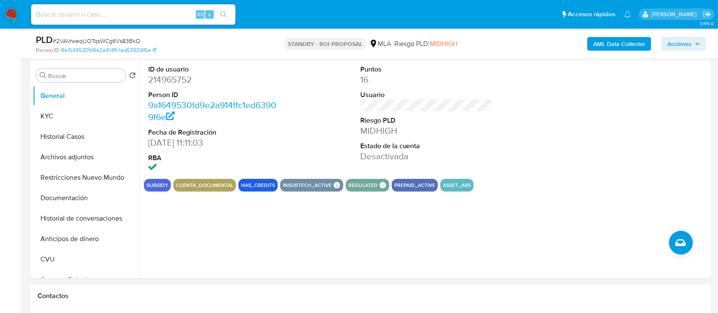
scroll to position [227, 0]
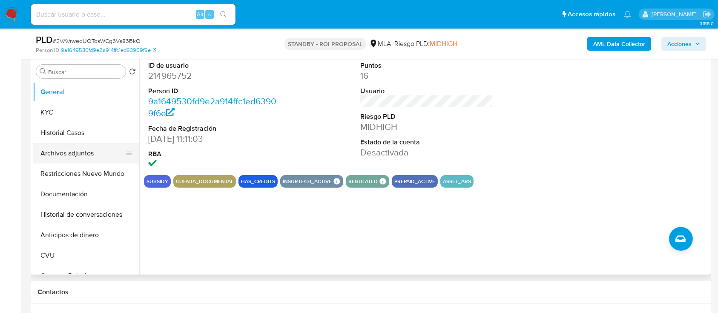
click at [65, 153] on button "Archivos adjuntos" at bounding box center [83, 153] width 100 height 20
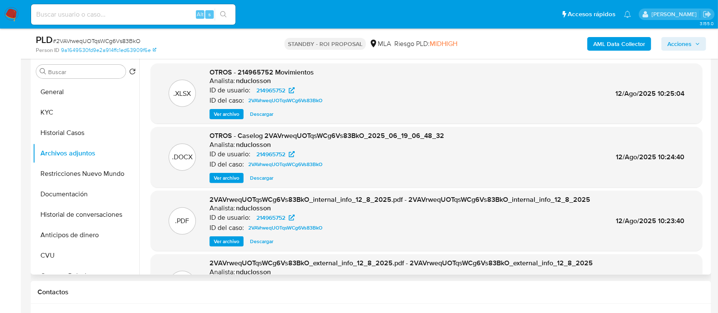
click at [274, 177] on button "Descargar" at bounding box center [262, 178] width 32 height 10
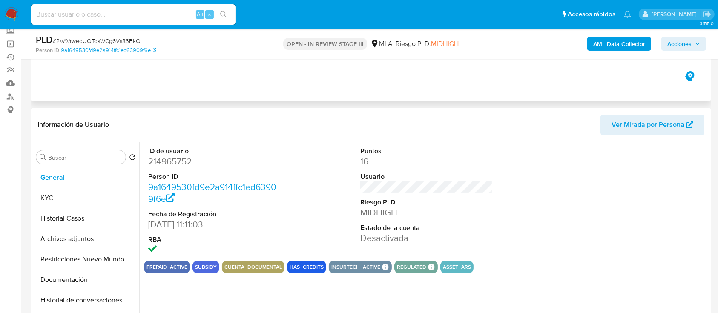
scroll to position [79, 0]
select select "10"
click at [45, 242] on button "Archivos adjuntos" at bounding box center [83, 238] width 100 height 20
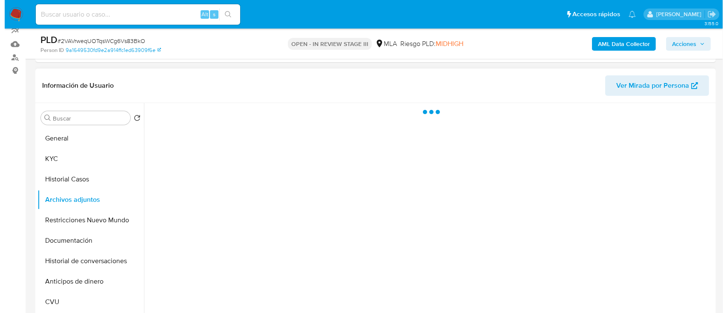
scroll to position [121, 0]
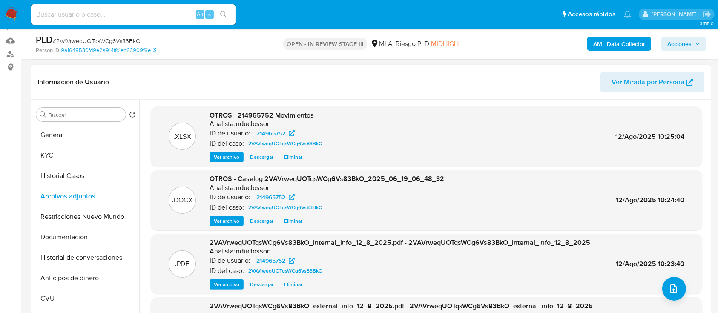
click at [300, 221] on span "Eliminar" at bounding box center [293, 221] width 18 height 9
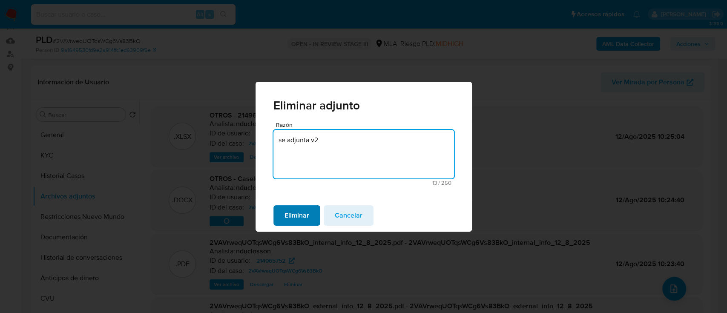
type textarea "se adjunta v2"
click at [299, 213] on span "Eliminar" at bounding box center [297, 215] width 25 height 19
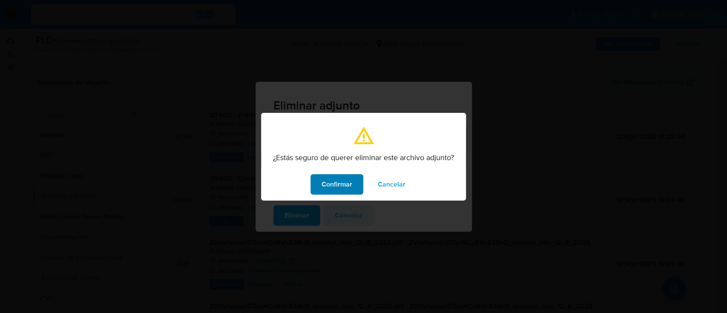
click at [334, 188] on span "Confirmar" at bounding box center [337, 184] width 31 height 19
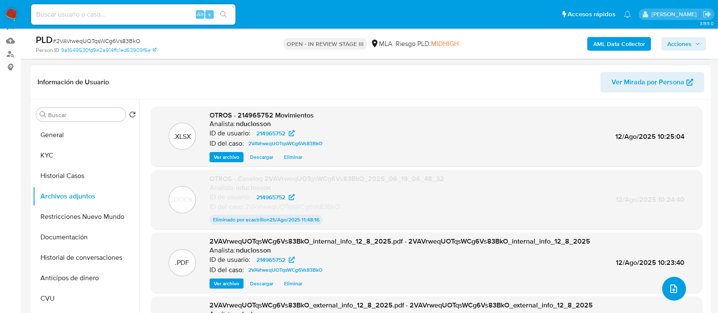
click at [669, 287] on icon "upload-file" at bounding box center [674, 289] width 10 height 10
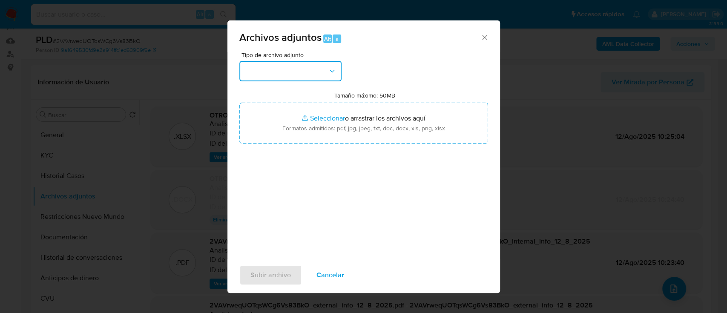
click at [281, 75] on button "button" at bounding box center [290, 71] width 102 height 20
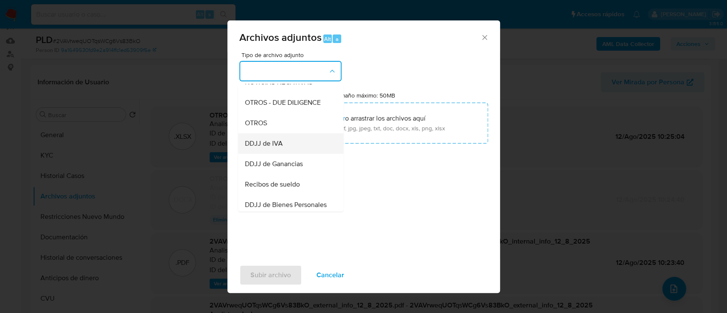
scroll to position [136, 0]
click at [259, 125] on span "OTROS" at bounding box center [256, 122] width 22 height 9
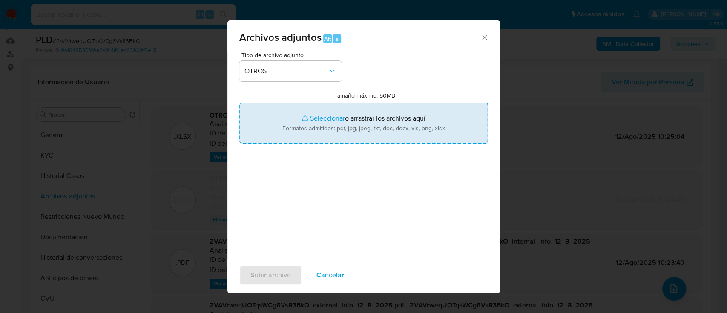
click at [290, 119] on input "Tamaño máximo: 50MB Seleccionar archivos" at bounding box center [363, 123] width 249 height 41
type input "C:\fakepath\Caselog 2VAVrweqUOTqsWCg6Vs83BkO_2025_06_19_06_48_32_V2.docx"
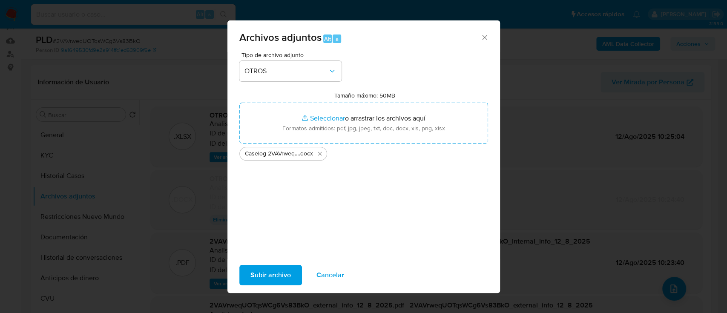
click at [270, 269] on span "Subir archivo" at bounding box center [271, 275] width 40 height 19
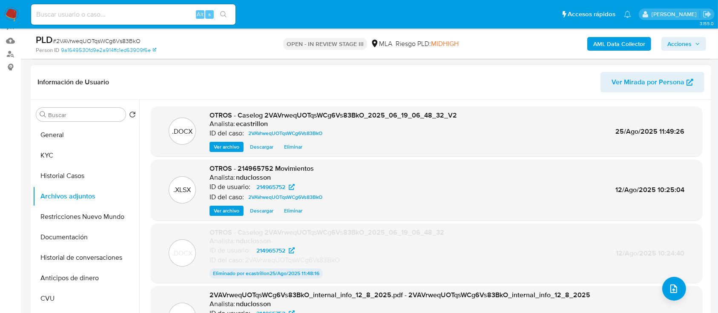
click at [235, 143] on span "Ver archivo" at bounding box center [227, 147] width 26 height 9
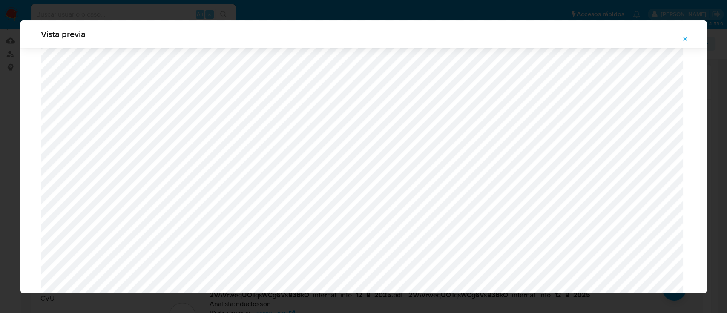
scroll to position [738, 0]
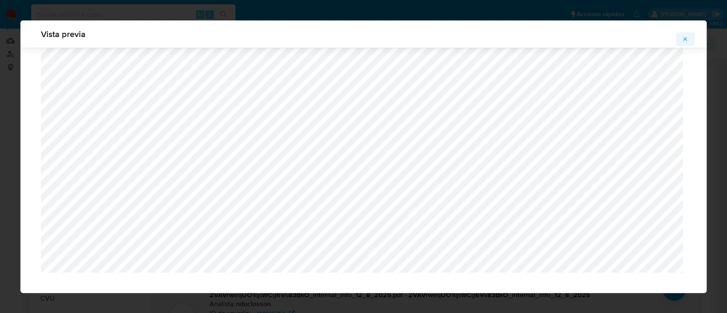
click at [684, 37] on icon "Attachment preview" at bounding box center [685, 39] width 7 height 7
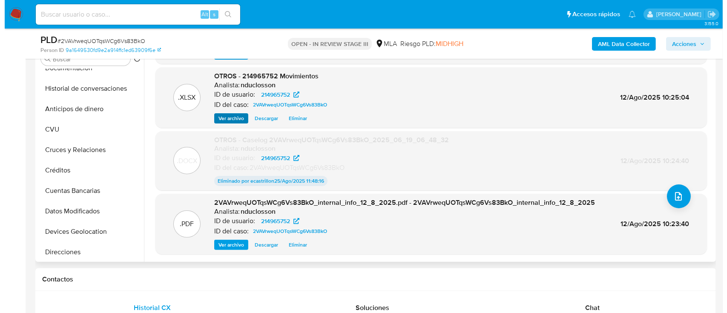
scroll to position [178, 0]
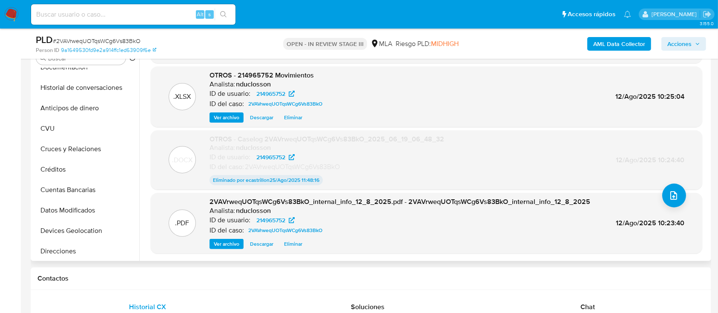
click at [231, 242] on span "Ver archivo" at bounding box center [227, 244] width 26 height 9
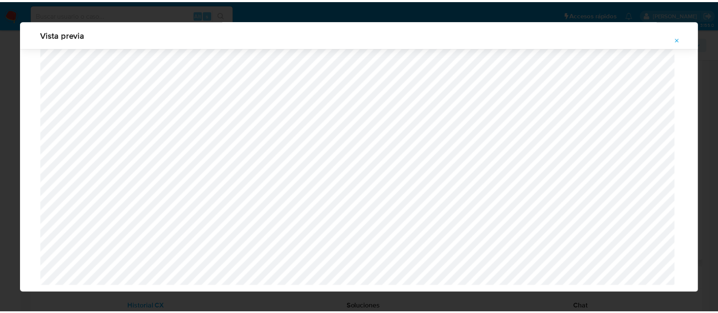
scroll to position [27, 0]
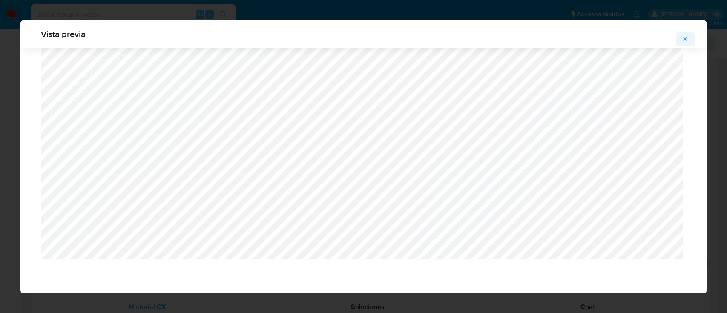
click at [687, 39] on icon "Attachment preview" at bounding box center [685, 39] width 7 height 7
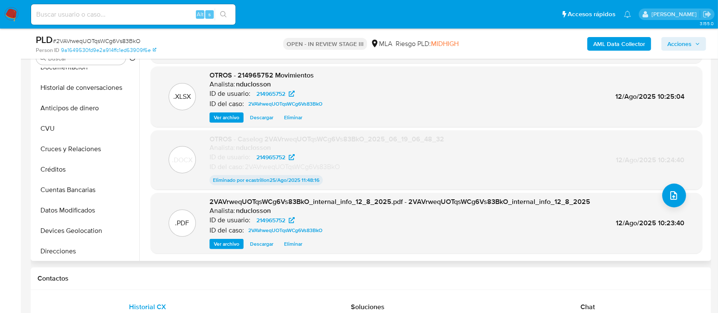
scroll to position [0, 0]
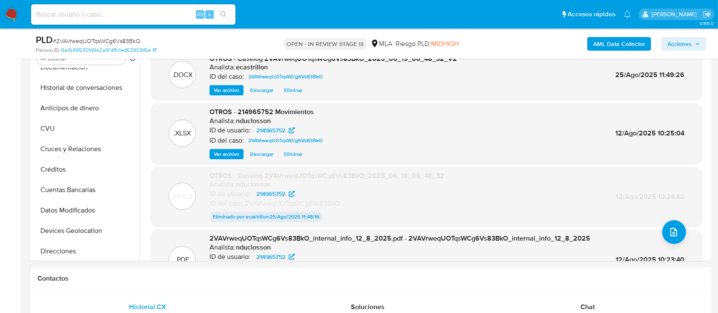
click at [626, 44] on b "AML Data Collector" at bounding box center [620, 44] width 52 height 14
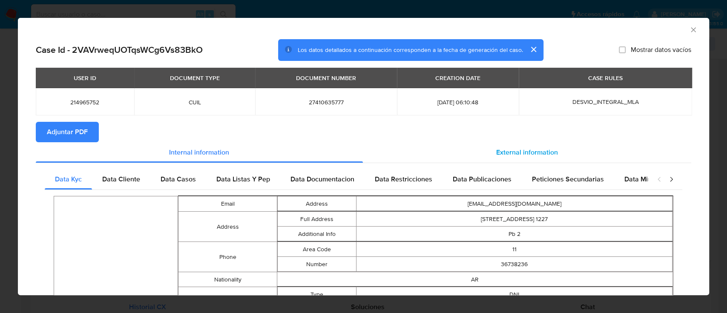
click at [426, 156] on div "External information" at bounding box center [527, 152] width 329 height 20
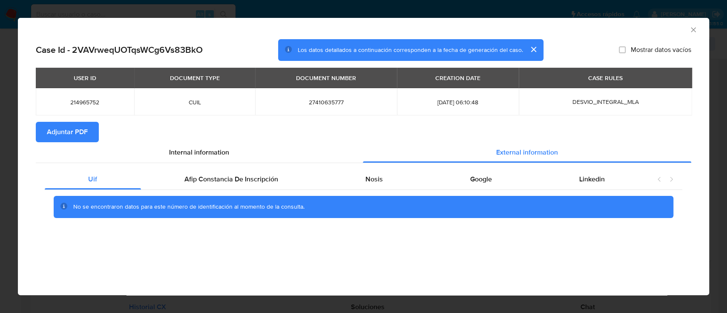
click at [51, 132] on span "Adjuntar PDF" at bounding box center [67, 132] width 41 height 19
click at [692, 30] on icon "Cerrar ventana" at bounding box center [693, 30] width 9 height 9
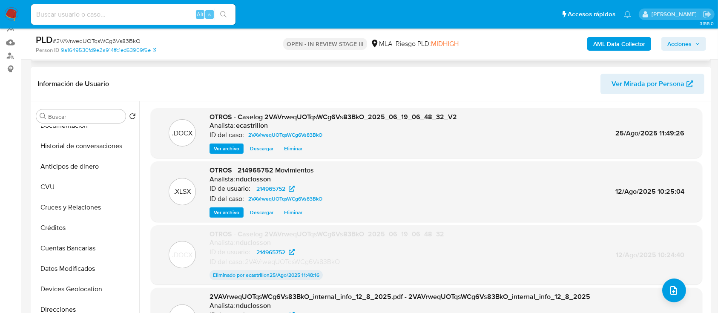
scroll to position [65, 0]
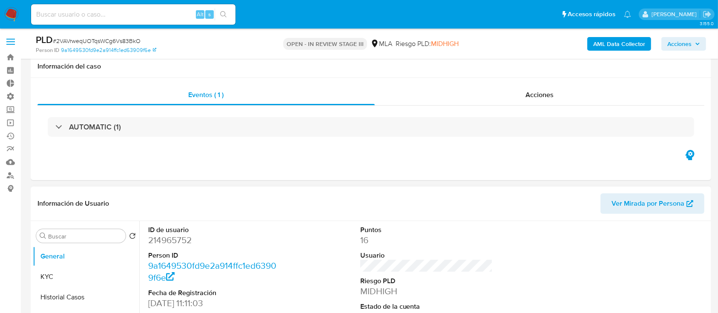
scroll to position [57, 0]
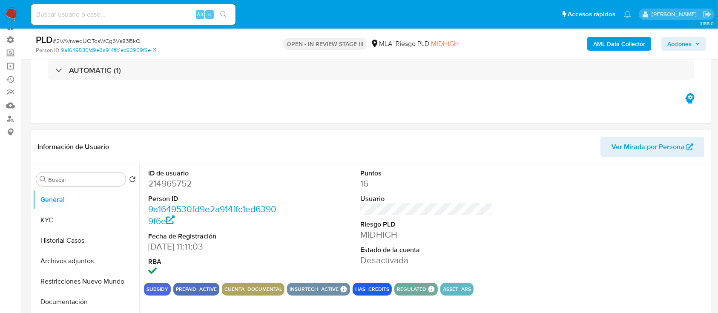
select select "10"
click at [54, 251] on button "Archivos adjuntos" at bounding box center [83, 261] width 100 height 20
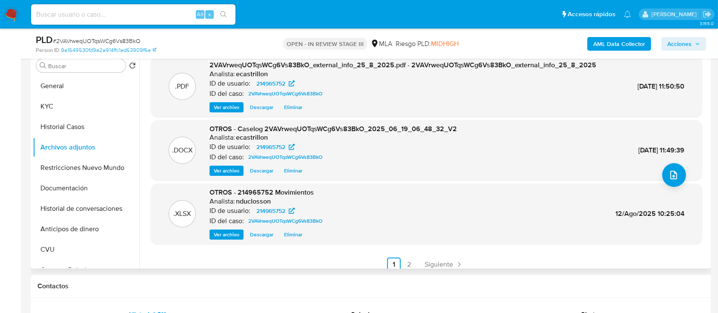
scroll to position [72, 0]
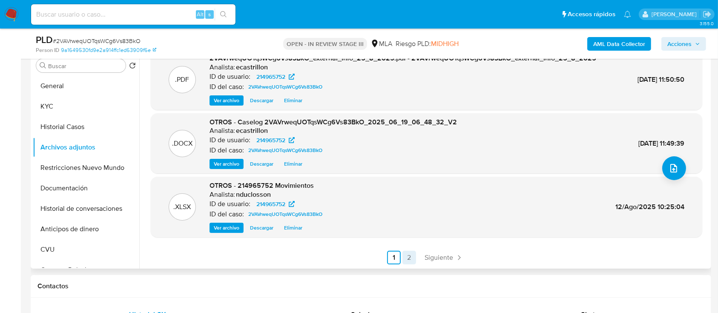
click at [406, 261] on link "2" at bounding box center [410, 258] width 14 height 14
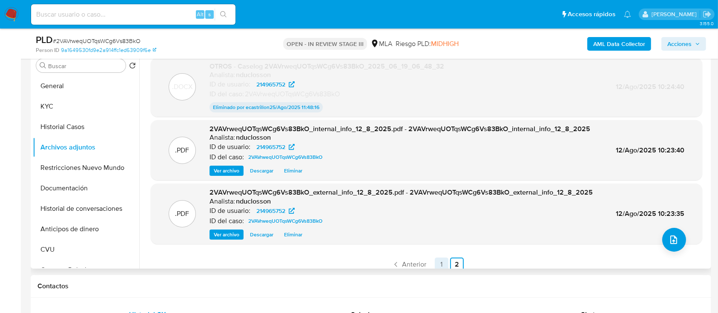
click at [443, 262] on link "1" at bounding box center [442, 265] width 14 height 14
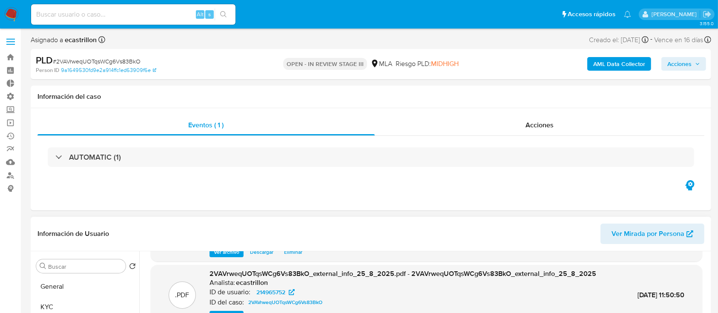
click at [293, 256] on span "Eliminar" at bounding box center [293, 252] width 18 height 9
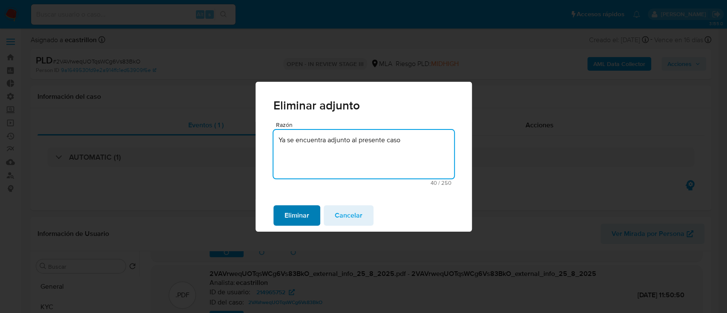
type textarea "Ya se encuentra adjunto al presente caso"
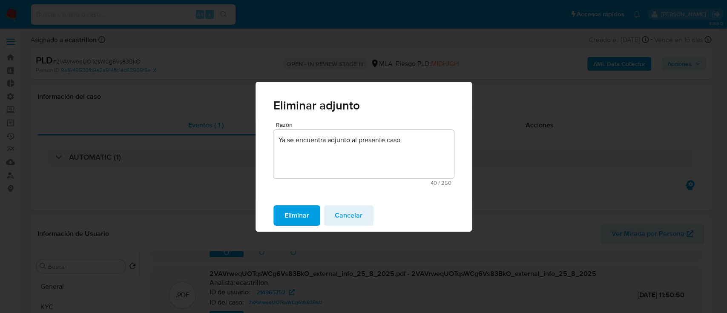
click at [297, 217] on span "Eliminar" at bounding box center [297, 215] width 25 height 19
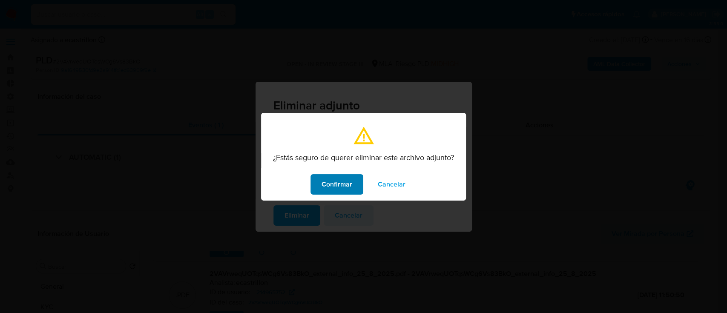
click at [328, 182] on span "Confirmar" at bounding box center [337, 184] width 31 height 19
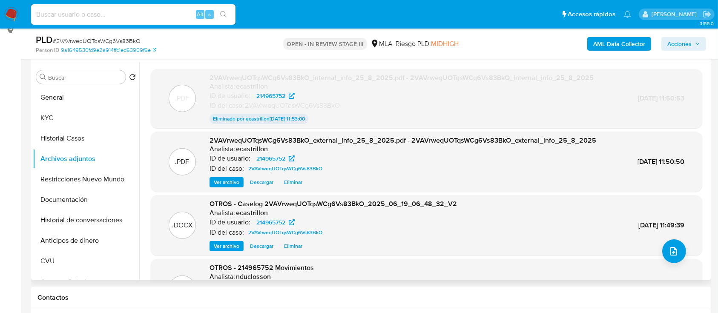
scroll to position [144, 0]
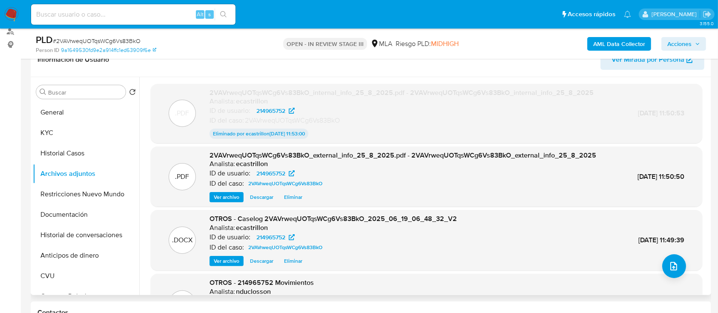
click at [298, 197] on span "Eliminar" at bounding box center [293, 197] width 18 height 9
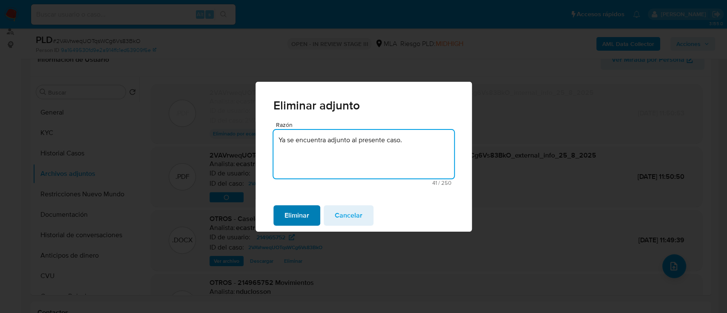
type textarea "Ya se encuentra adjunto al presente caso."
click at [296, 216] on span "Eliminar" at bounding box center [297, 215] width 25 height 19
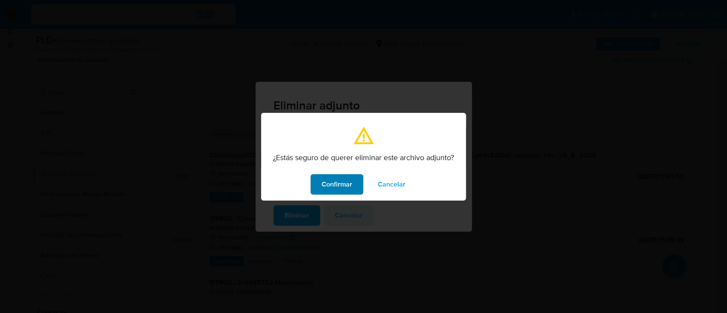
click at [319, 179] on button "Confirmar" at bounding box center [337, 184] width 53 height 20
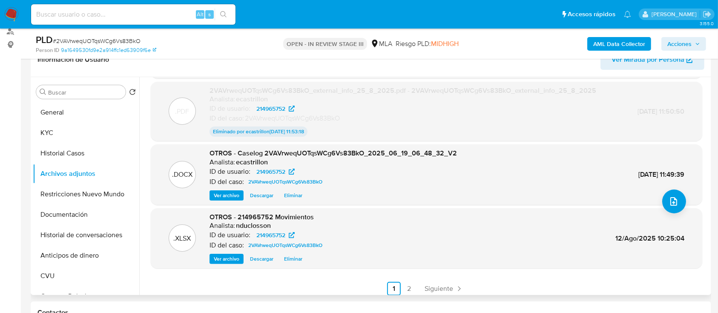
scroll to position [69, 0]
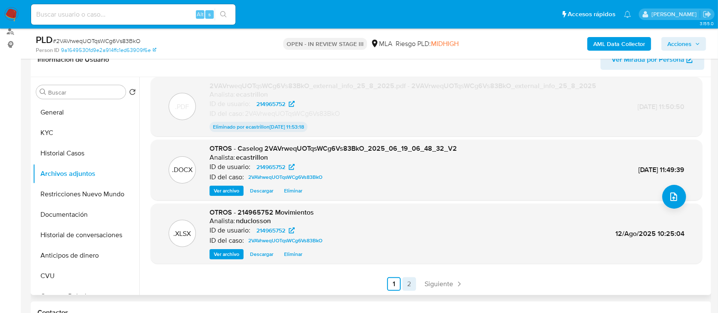
click at [409, 283] on link "2" at bounding box center [410, 284] width 14 height 14
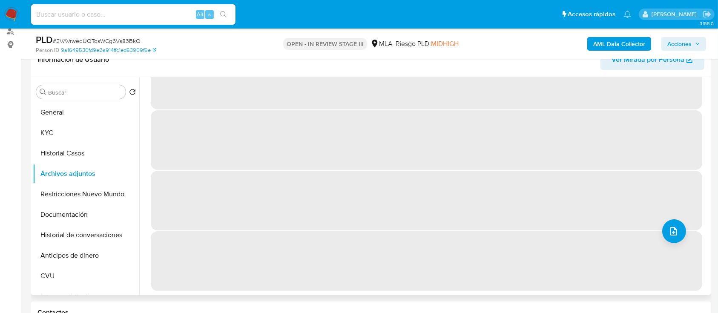
scroll to position [0, 0]
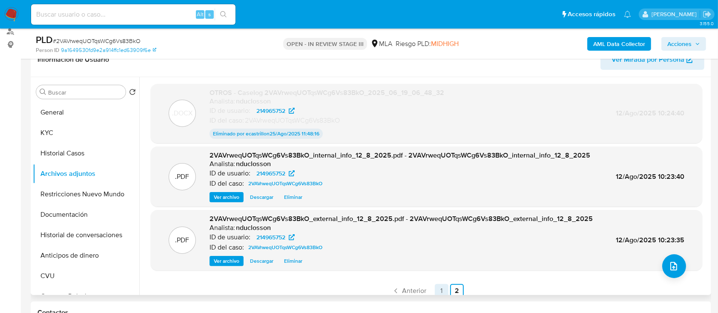
click at [440, 285] on link "1" at bounding box center [442, 291] width 14 height 14
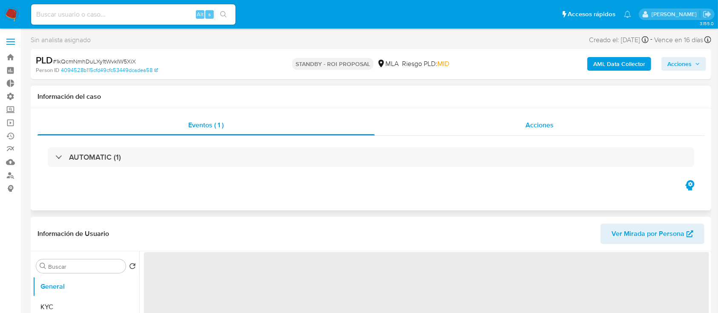
click at [457, 133] on div "Acciones" at bounding box center [540, 125] width 330 height 20
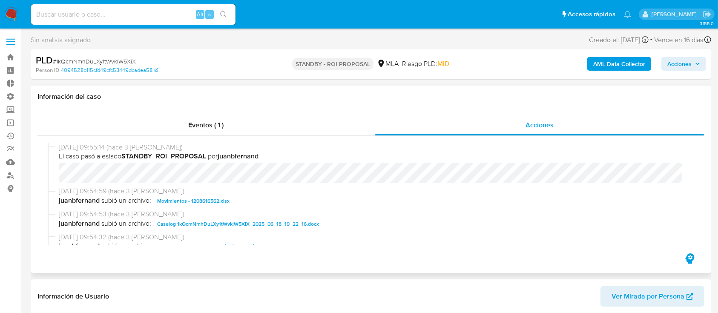
select select "10"
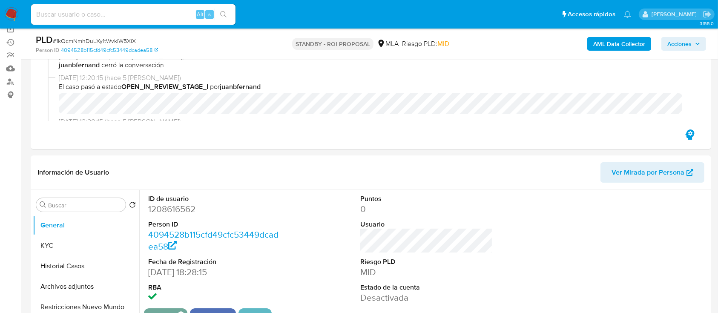
scroll to position [170, 0]
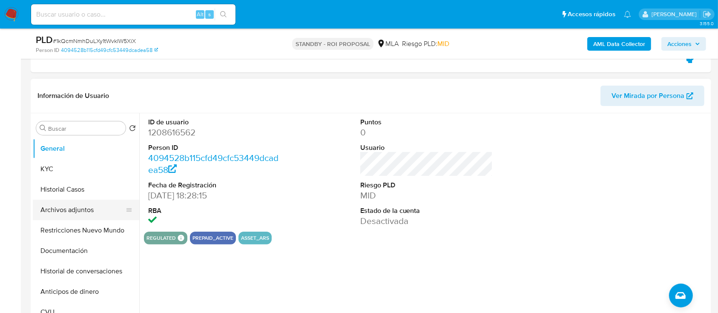
click at [68, 216] on button "Archivos adjuntos" at bounding box center [83, 210] width 100 height 20
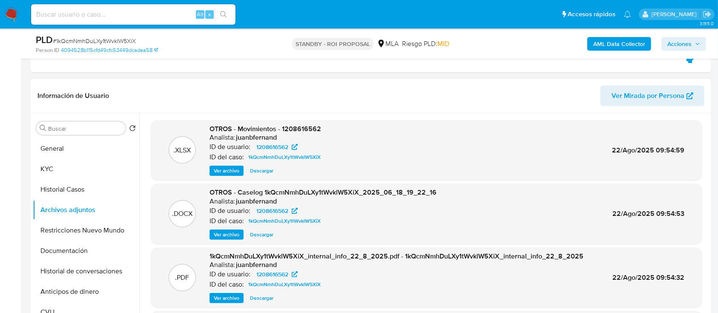
click at [260, 236] on span "Descargar" at bounding box center [261, 235] width 23 height 9
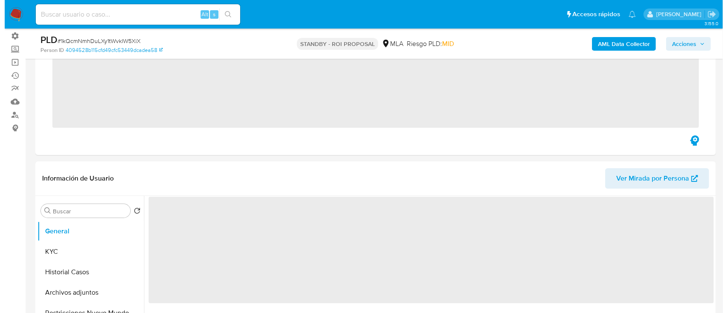
scroll to position [113, 0]
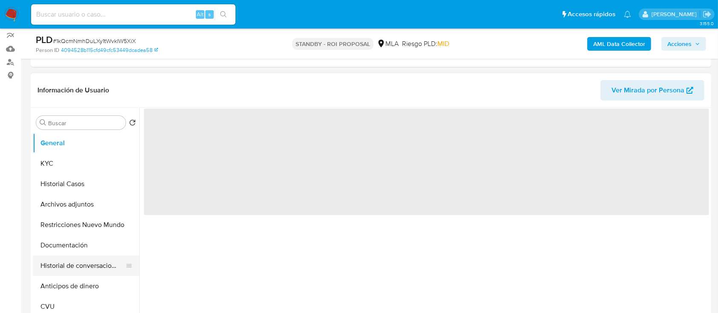
click at [85, 265] on button "Historial de conversaciones" at bounding box center [83, 266] width 100 height 20
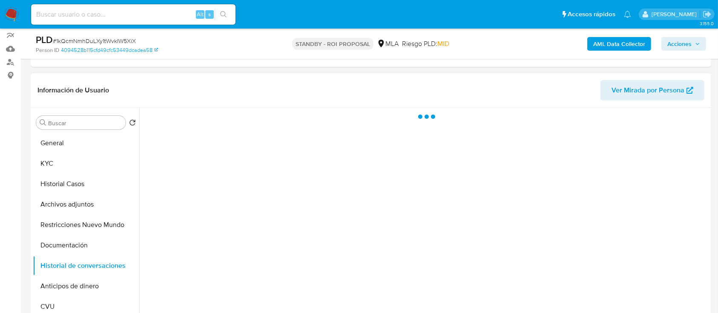
select select "10"
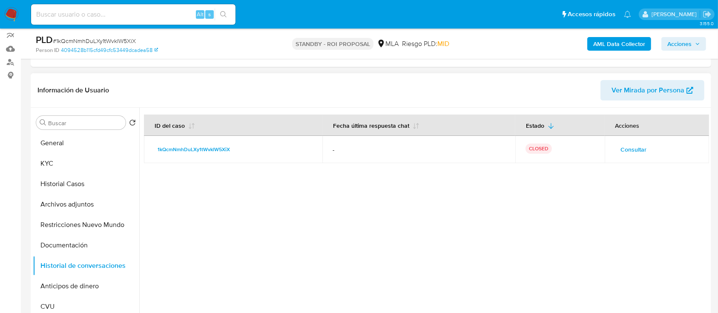
click at [641, 145] on span "Consultar" at bounding box center [634, 150] width 26 height 12
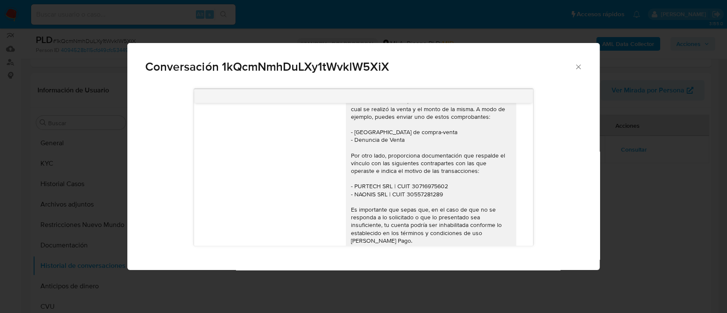
scroll to position [998, 0]
